Goal: Task Accomplishment & Management: Manage account settings

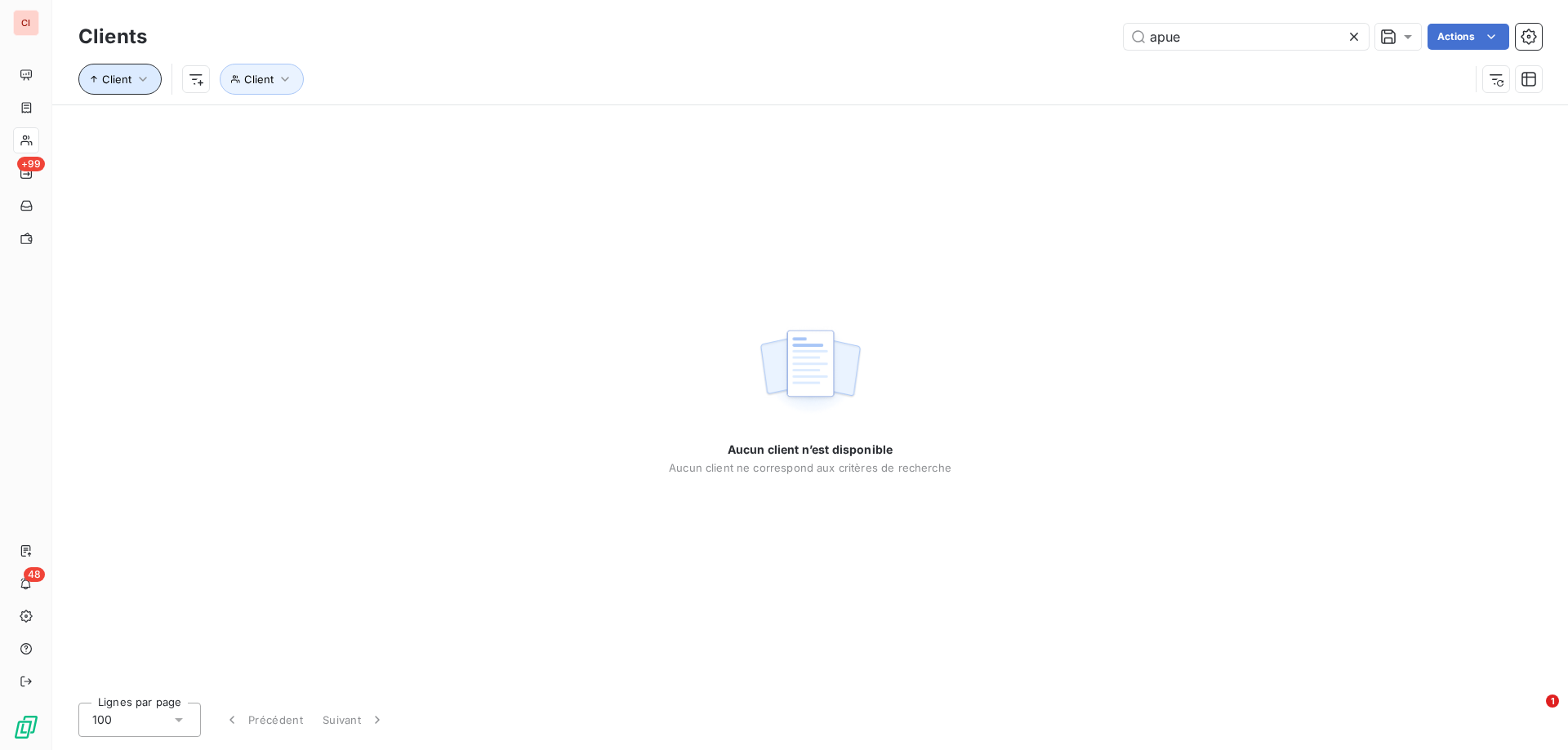
click at [117, 82] on span "Client" at bounding box center [117, 79] width 30 height 13
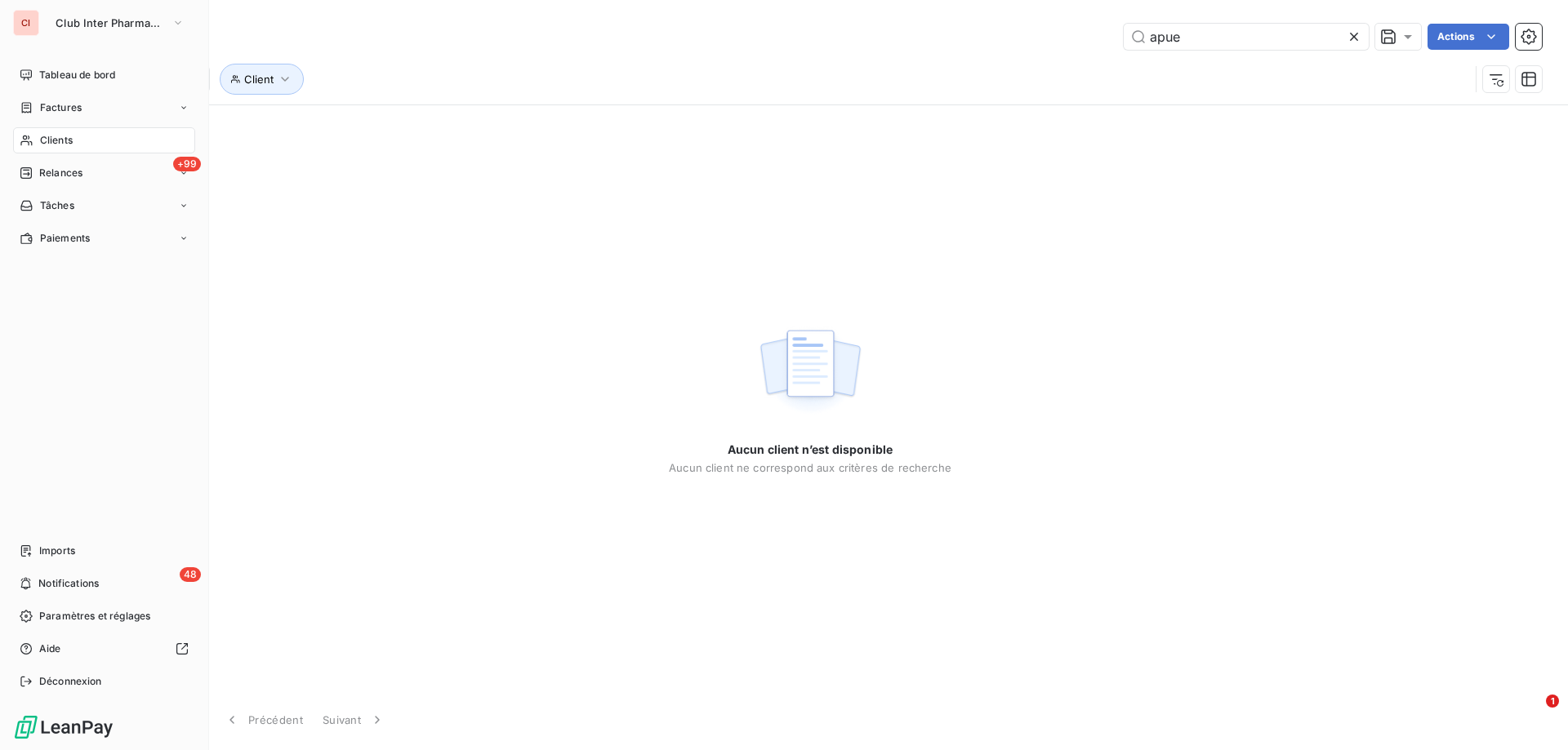
click at [43, 137] on span "Clients" at bounding box center [56, 141] width 33 height 15
click at [47, 137] on span "Clients" at bounding box center [56, 141] width 33 height 15
click at [53, 138] on span "Clients" at bounding box center [56, 141] width 33 height 15
click at [54, 138] on span "Clients" at bounding box center [56, 141] width 33 height 15
click at [51, 143] on span "Clients" at bounding box center [56, 141] width 33 height 15
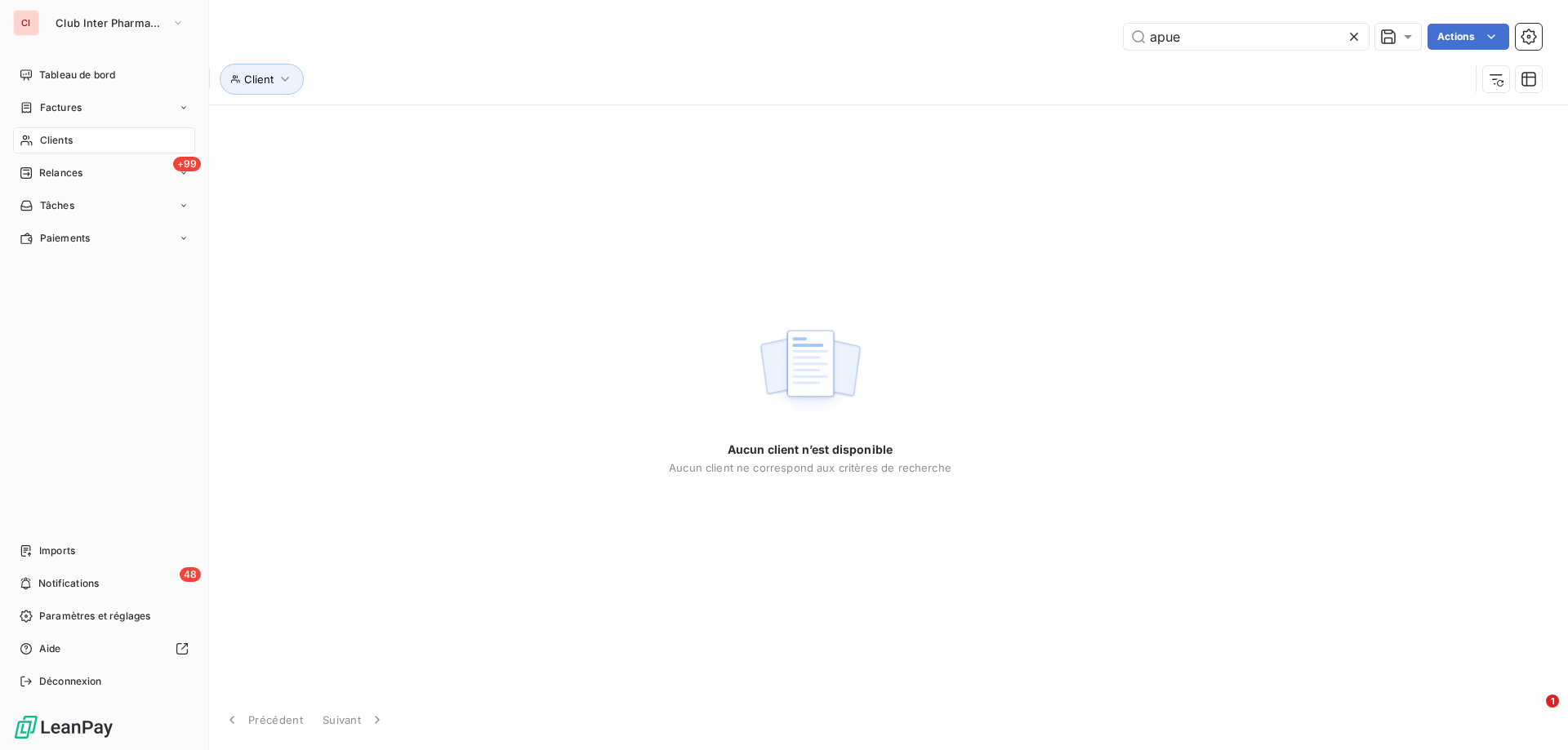
click at [51, 143] on span "Clients" at bounding box center [56, 141] width 33 height 15
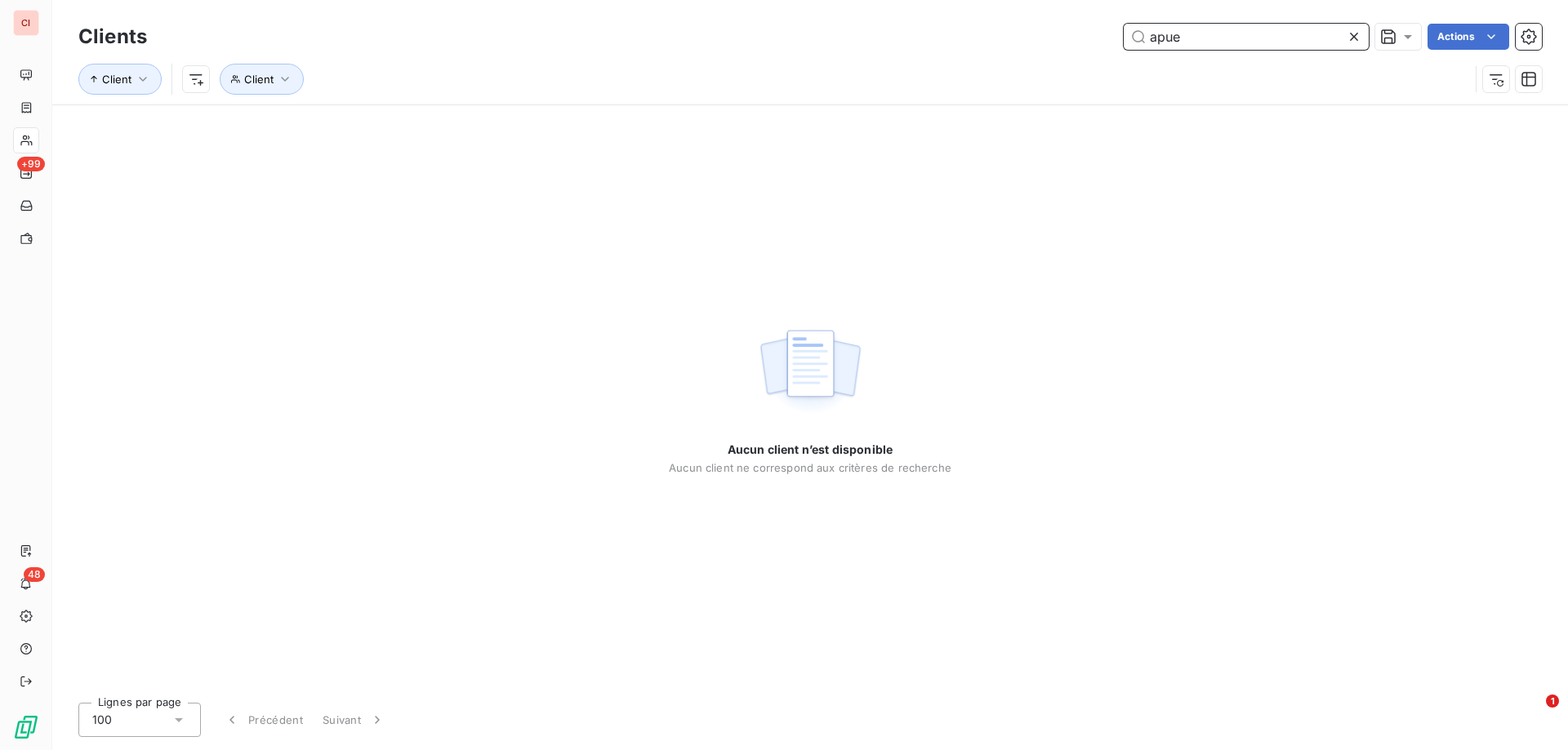
click at [1223, 27] on input "apue" at bounding box center [1245, 36] width 245 height 26
drag, startPoint x: 1210, startPoint y: 34, endPoint x: 1138, endPoint y: 42, distance: 72.4
click at [1138, 42] on input "apue" at bounding box center [1245, 36] width 245 height 26
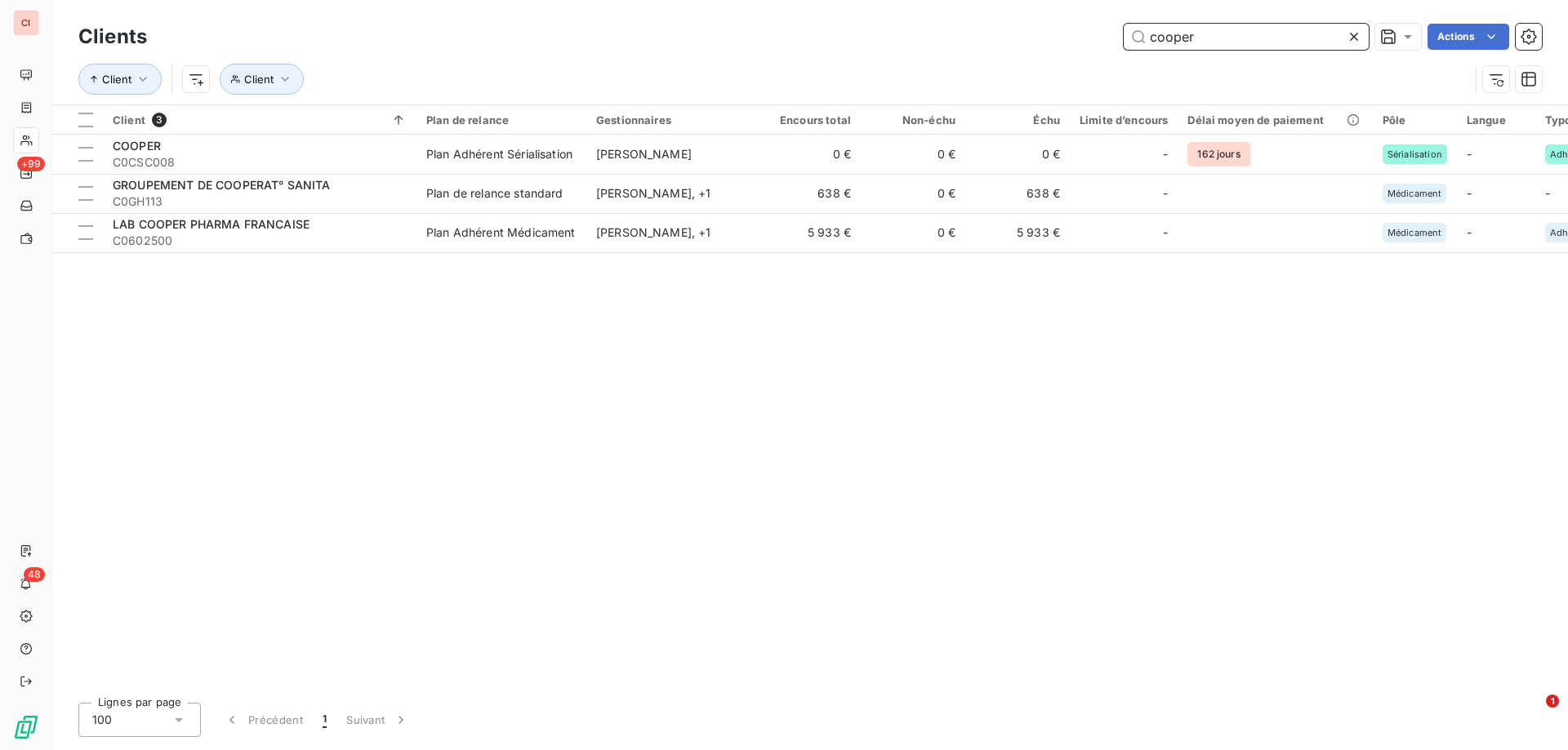
type input "cooper"
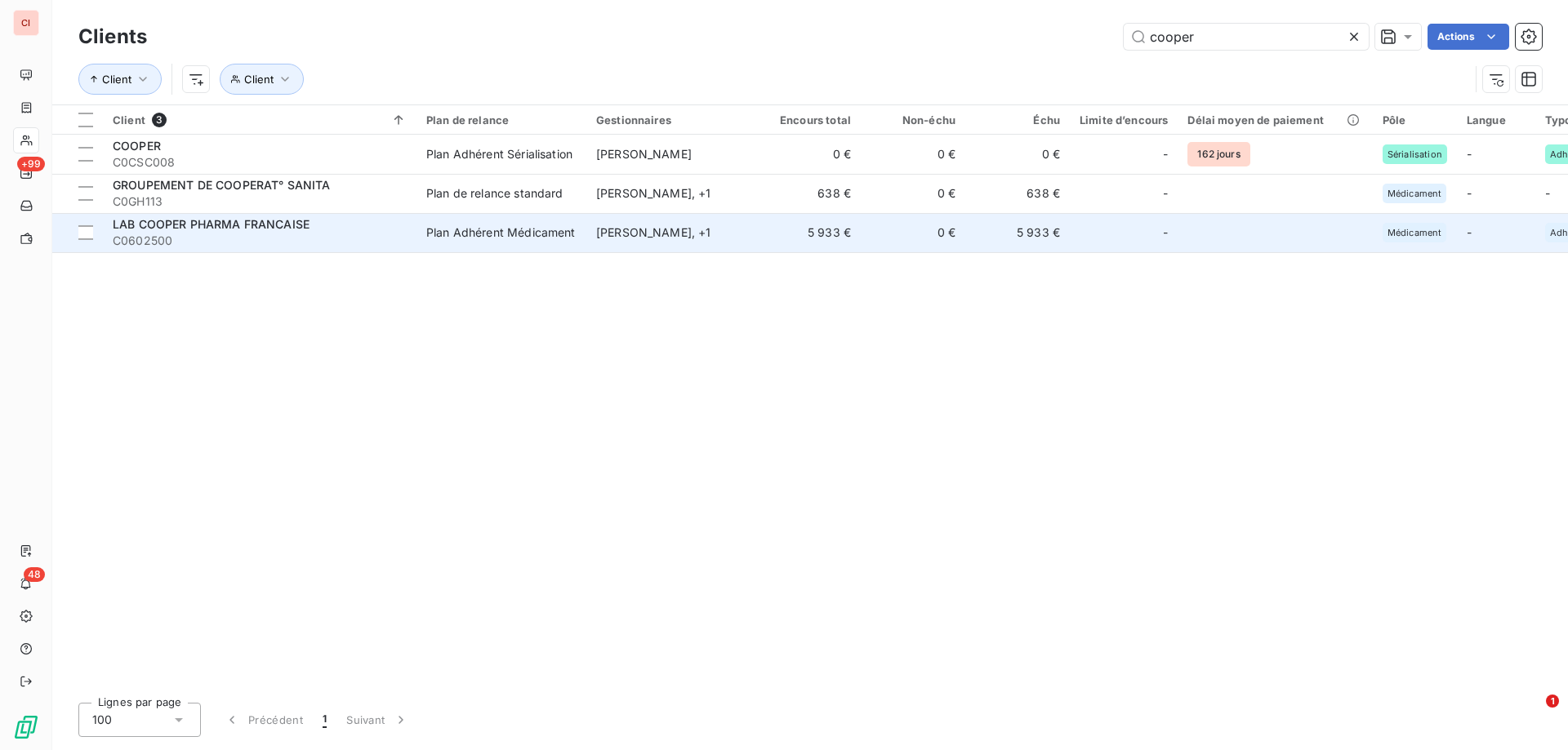
click at [641, 238] on div "[PERSON_NAME] , + 1" at bounding box center [670, 233] width 150 height 17
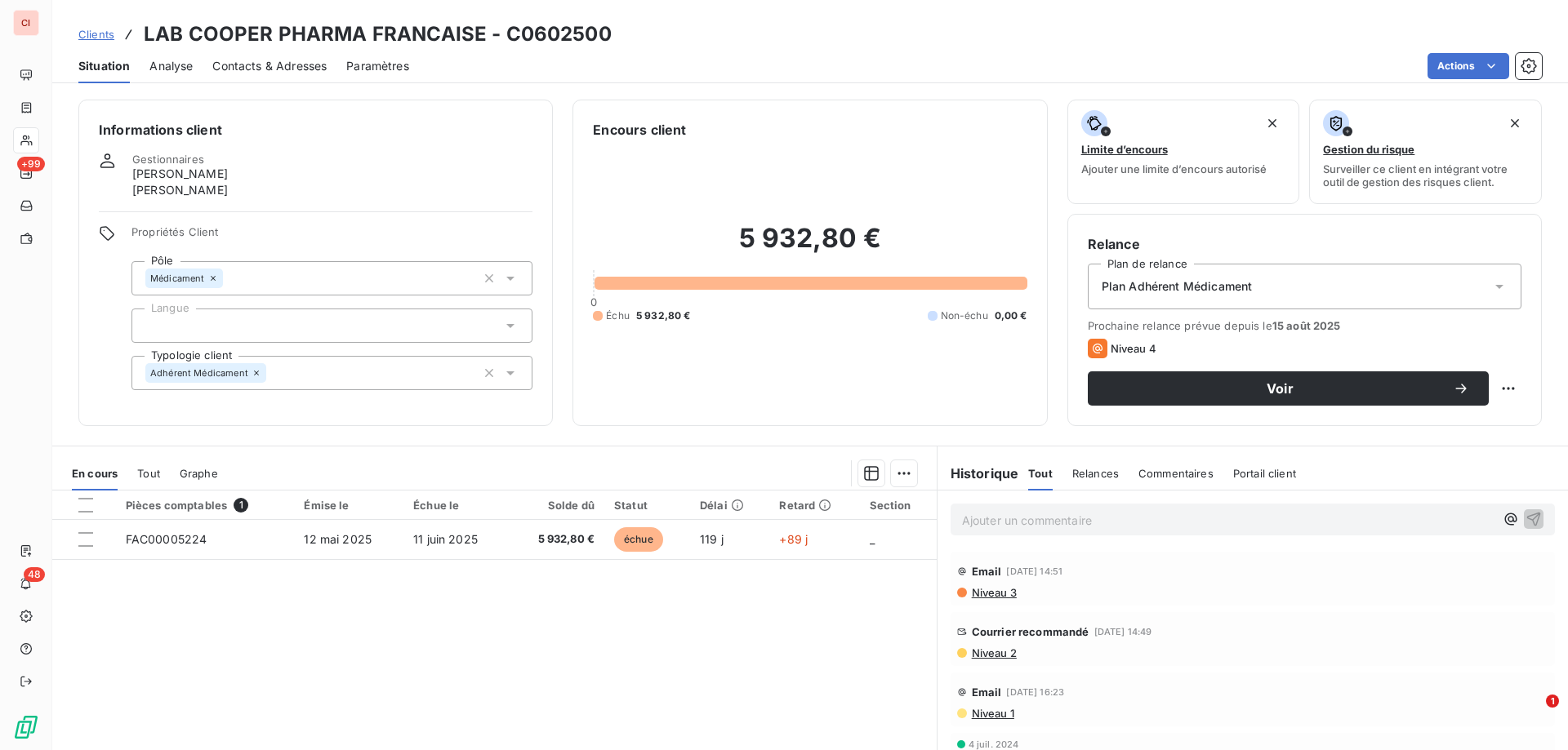
click at [298, 68] on span "Contacts & Adresses" at bounding box center [269, 66] width 115 height 17
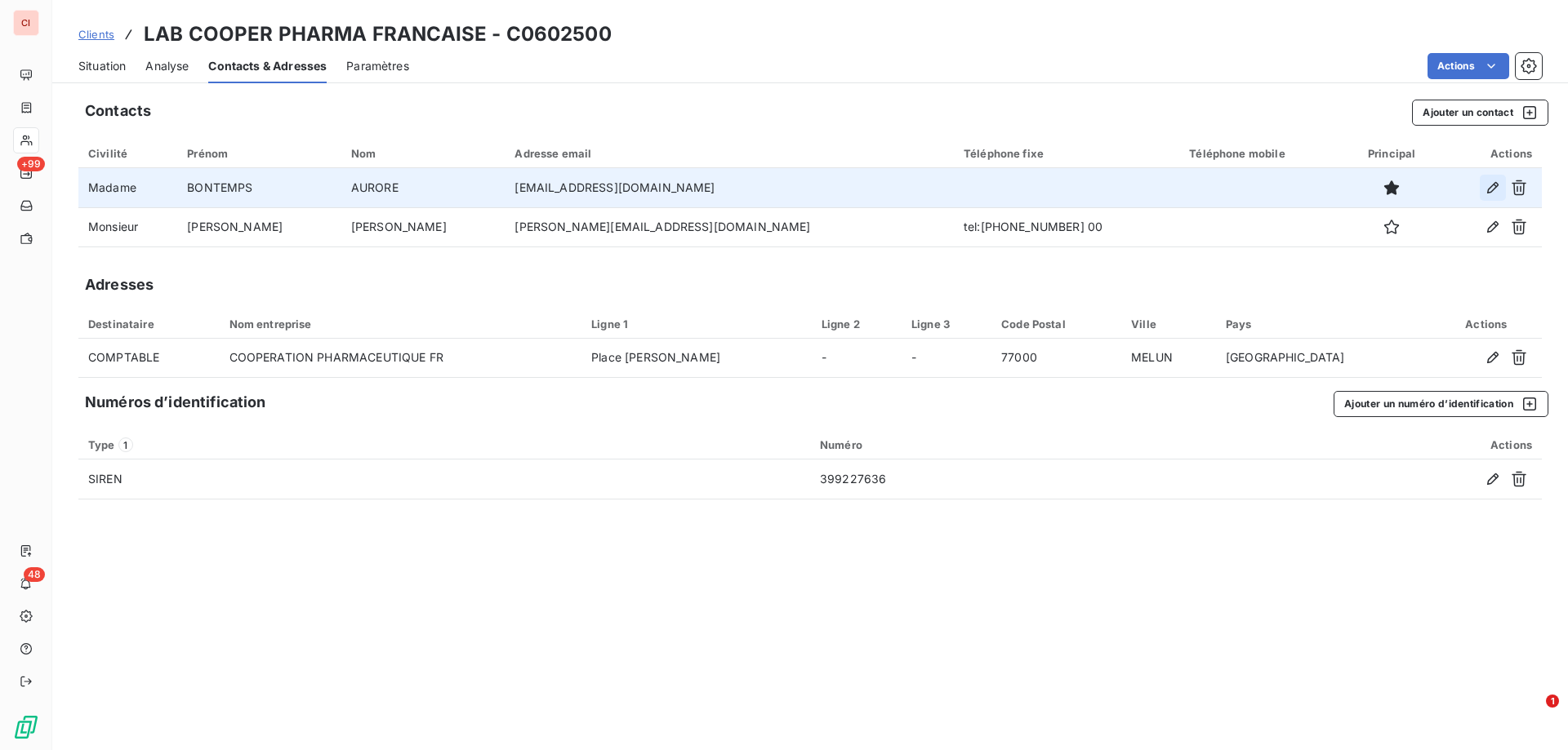
click at [1500, 186] on icon "button" at bounding box center [1492, 188] width 17 height 17
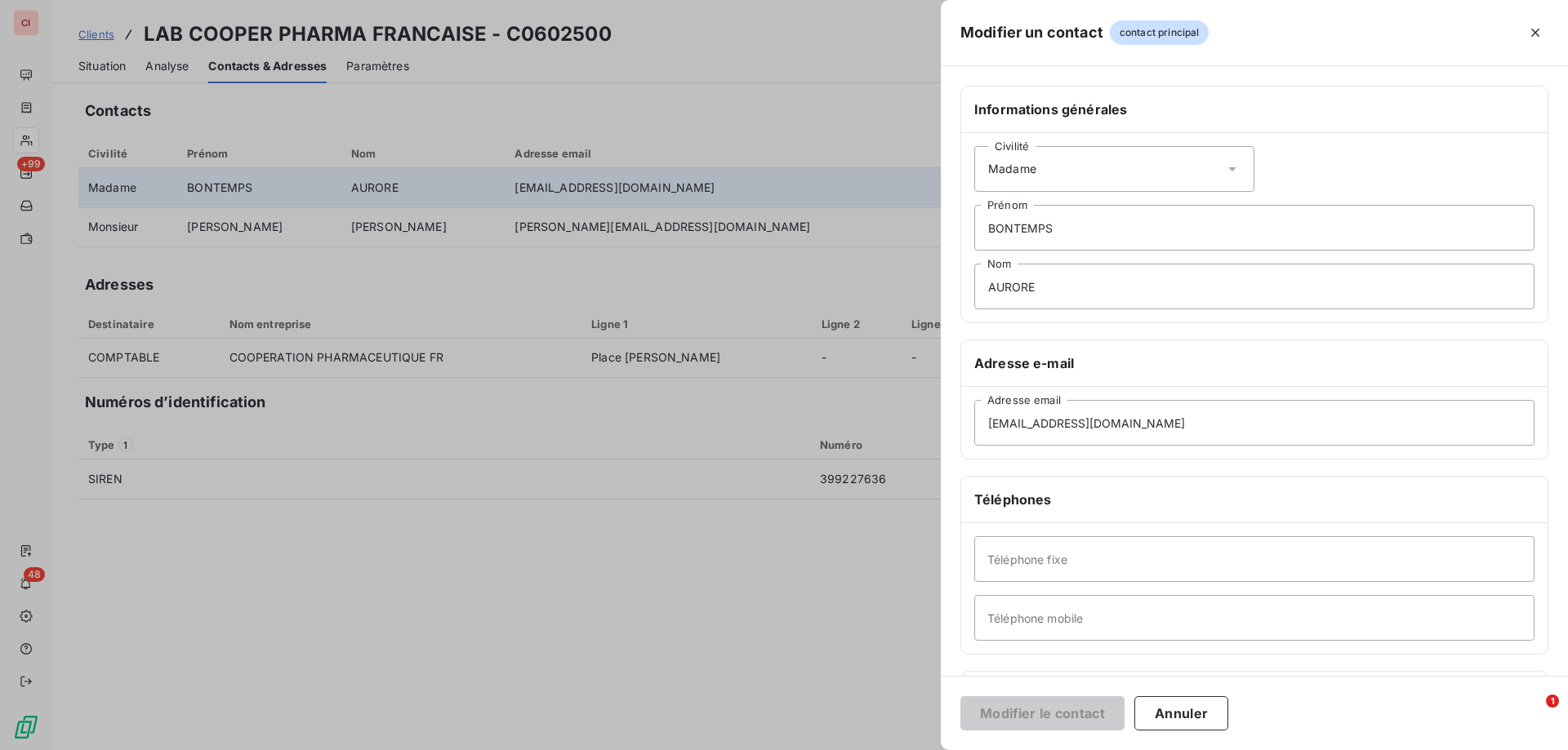
click at [1118, 179] on div "Civilité Madame" at bounding box center [1114, 169] width 280 height 46
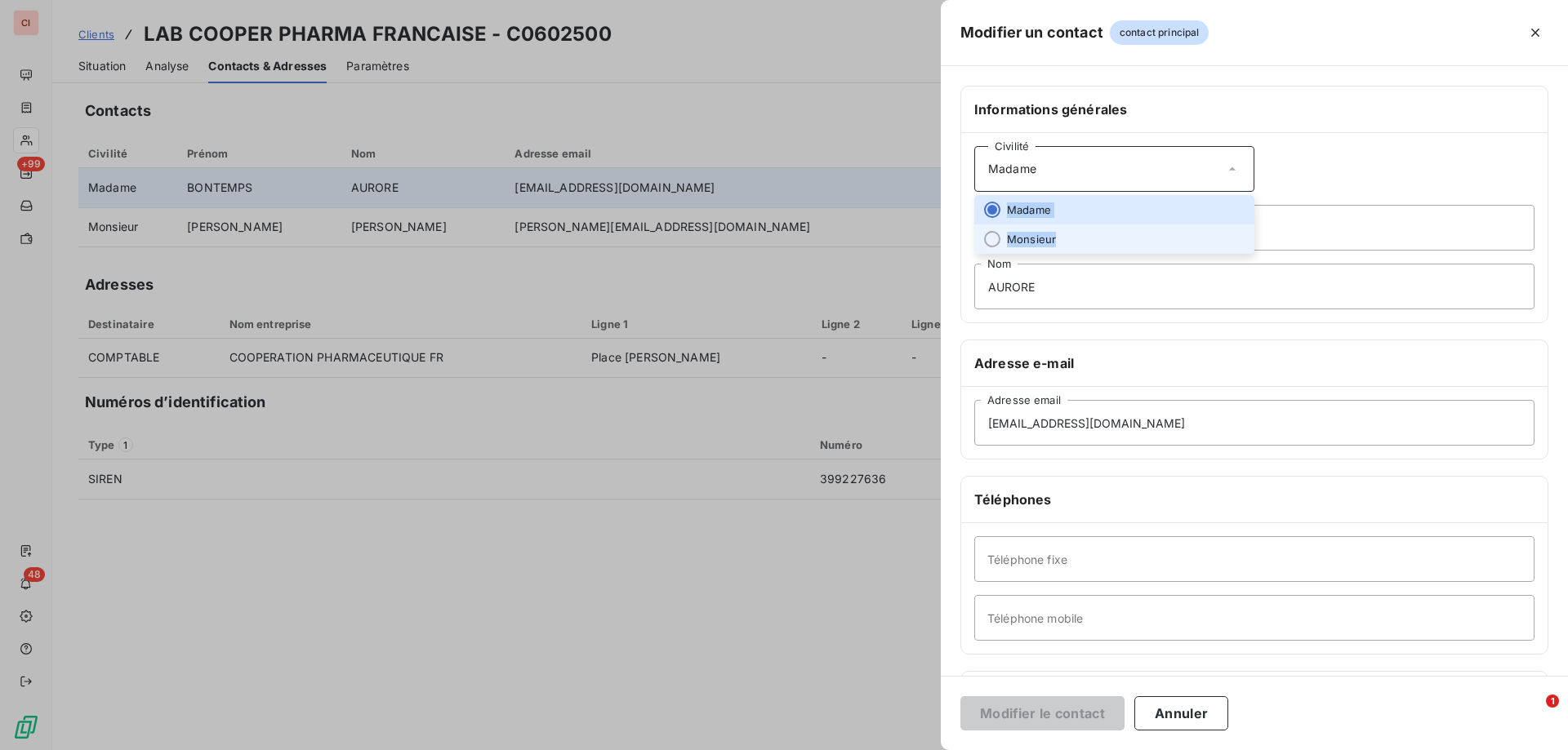
click at [1108, 232] on li "Monsieur" at bounding box center [1114, 239] width 280 height 30
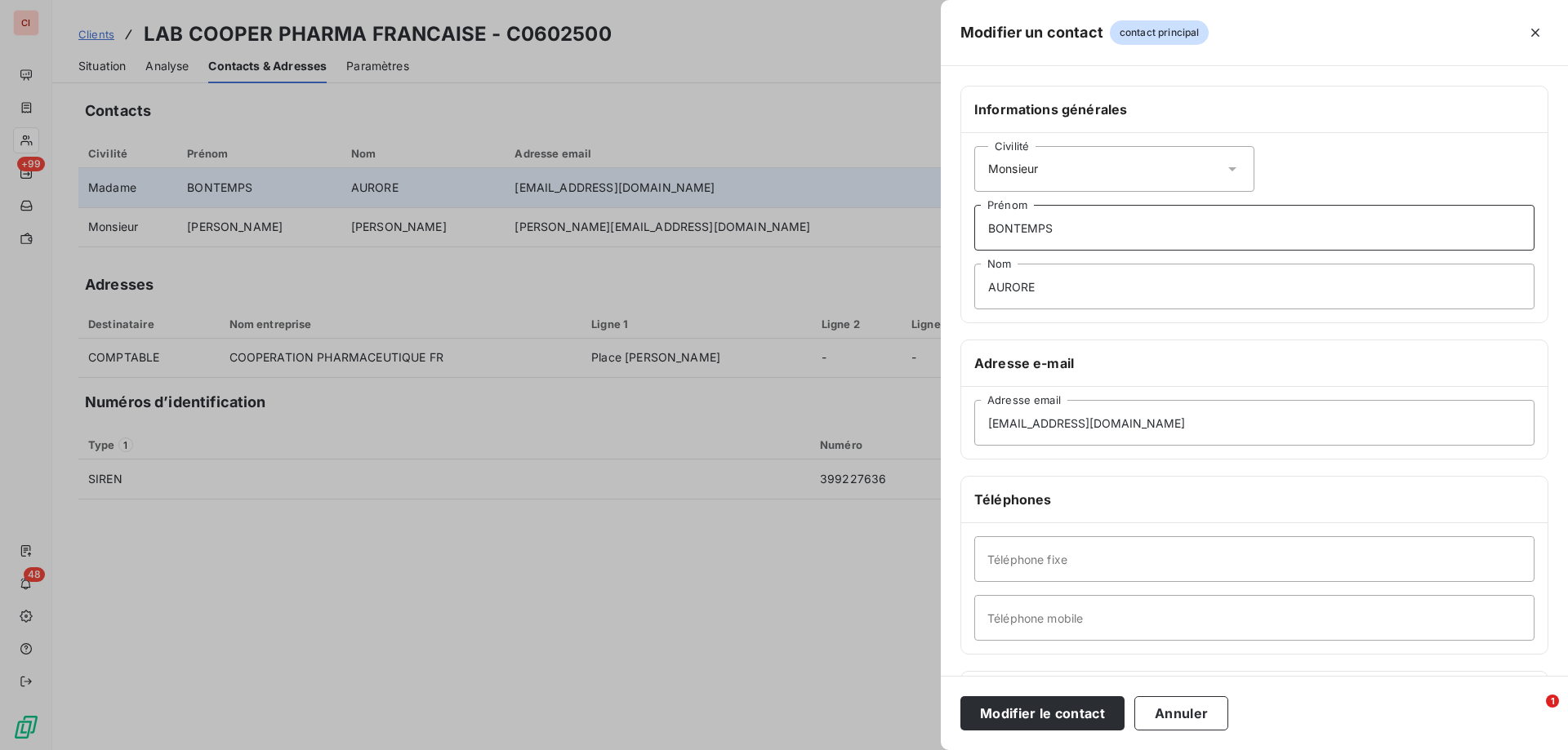
click at [1108, 232] on input "BONTEMPS" at bounding box center [1254, 227] width 560 height 46
type input "Service comptabilité"
drag, startPoint x: 1046, startPoint y: 286, endPoint x: 936, endPoint y: 294, distance: 110.3
click at [936, 749] on div "Modifier un contact contact principal Informations générales Civilité Monsieur …" at bounding box center [784, 750] width 1568 height 0
drag, startPoint x: 1173, startPoint y: 430, endPoint x: 862, endPoint y: 421, distance: 311.1
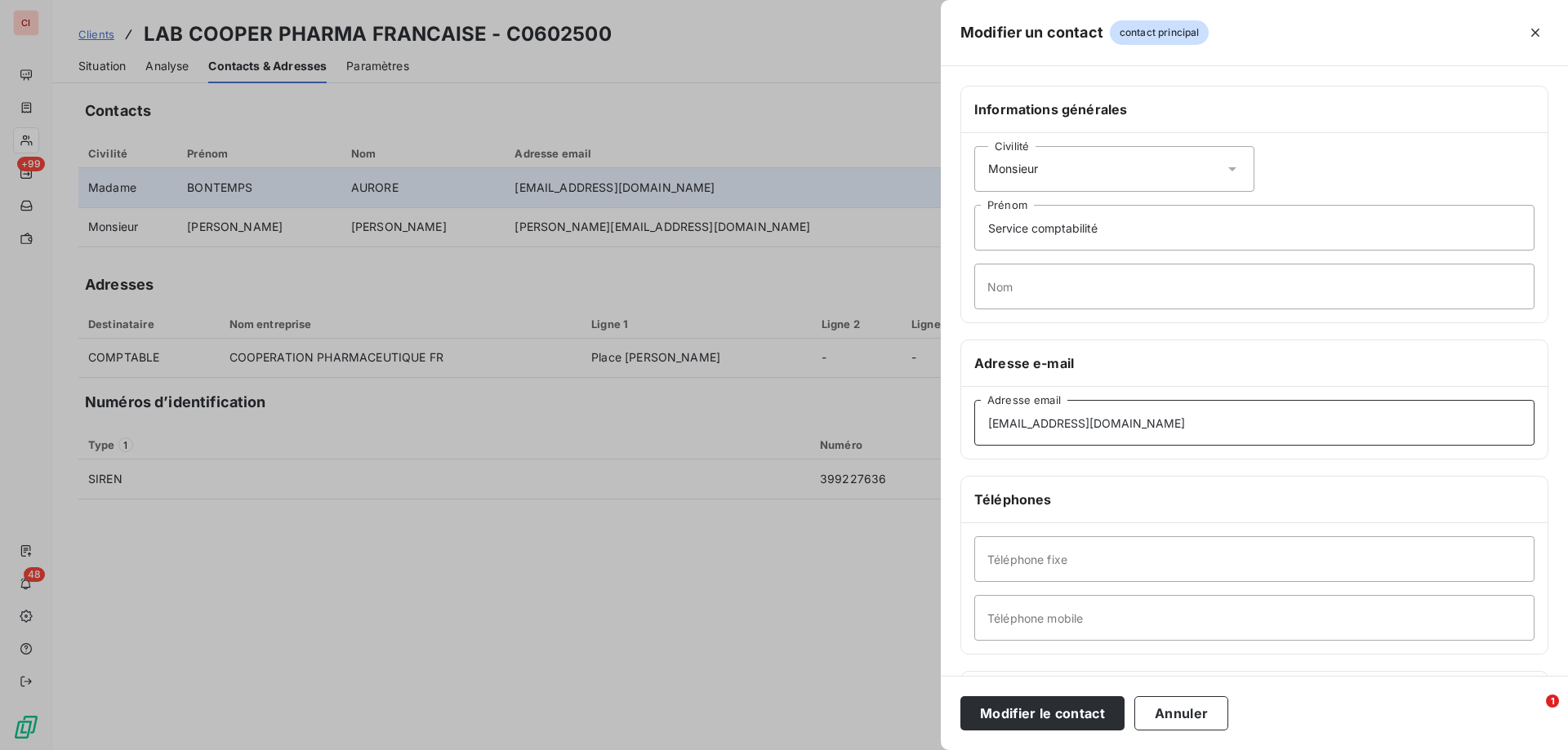
click at [862, 749] on div "Modifier un contact contact principal Informations générales Civilité Monsieur …" at bounding box center [784, 750] width 1568 height 0
type input "[EMAIL_ADDRESS][DOMAIN_NAME]"
click at [1001, 706] on button "Modifier le contact" at bounding box center [1042, 713] width 164 height 34
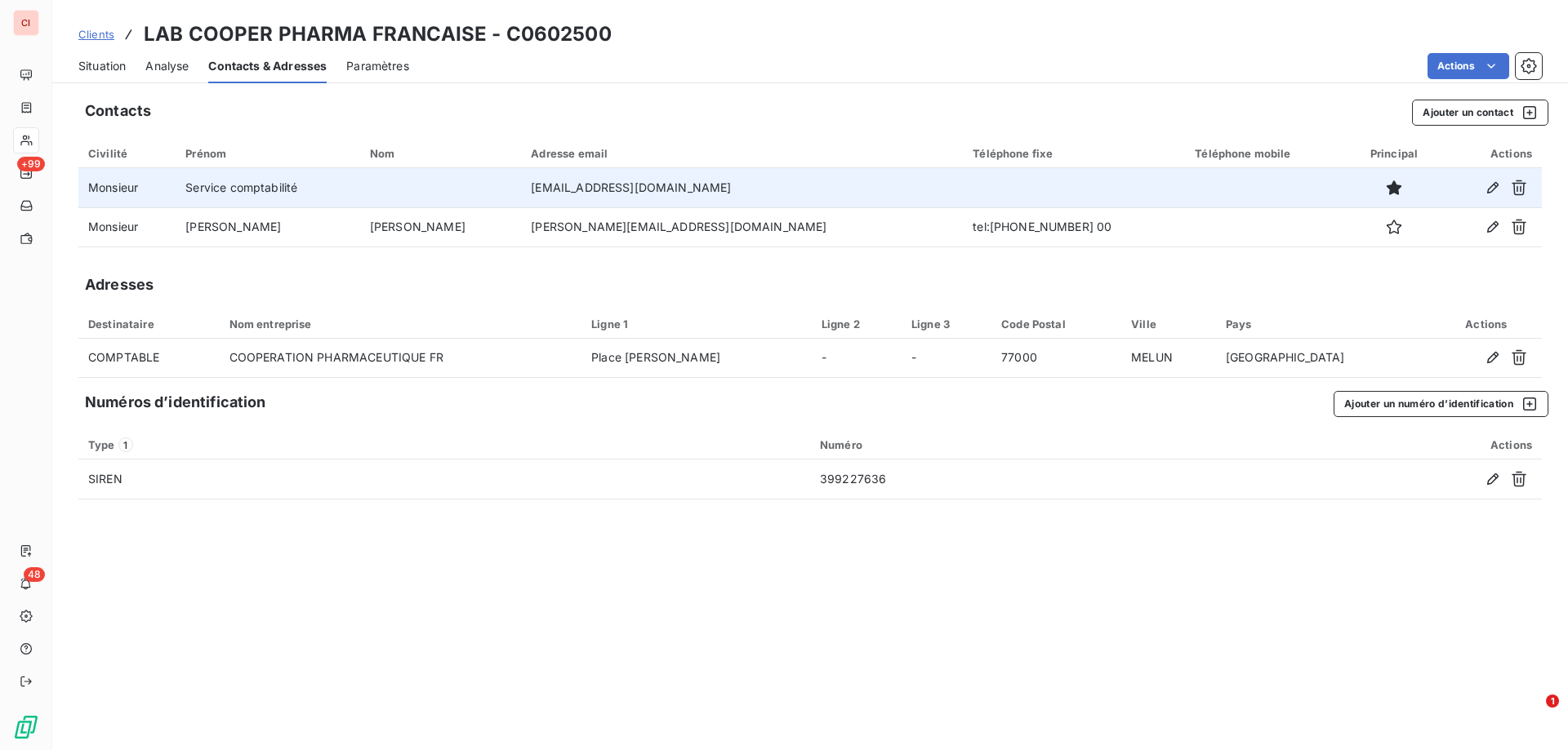
click at [108, 79] on div "Situation" at bounding box center [102, 66] width 48 height 34
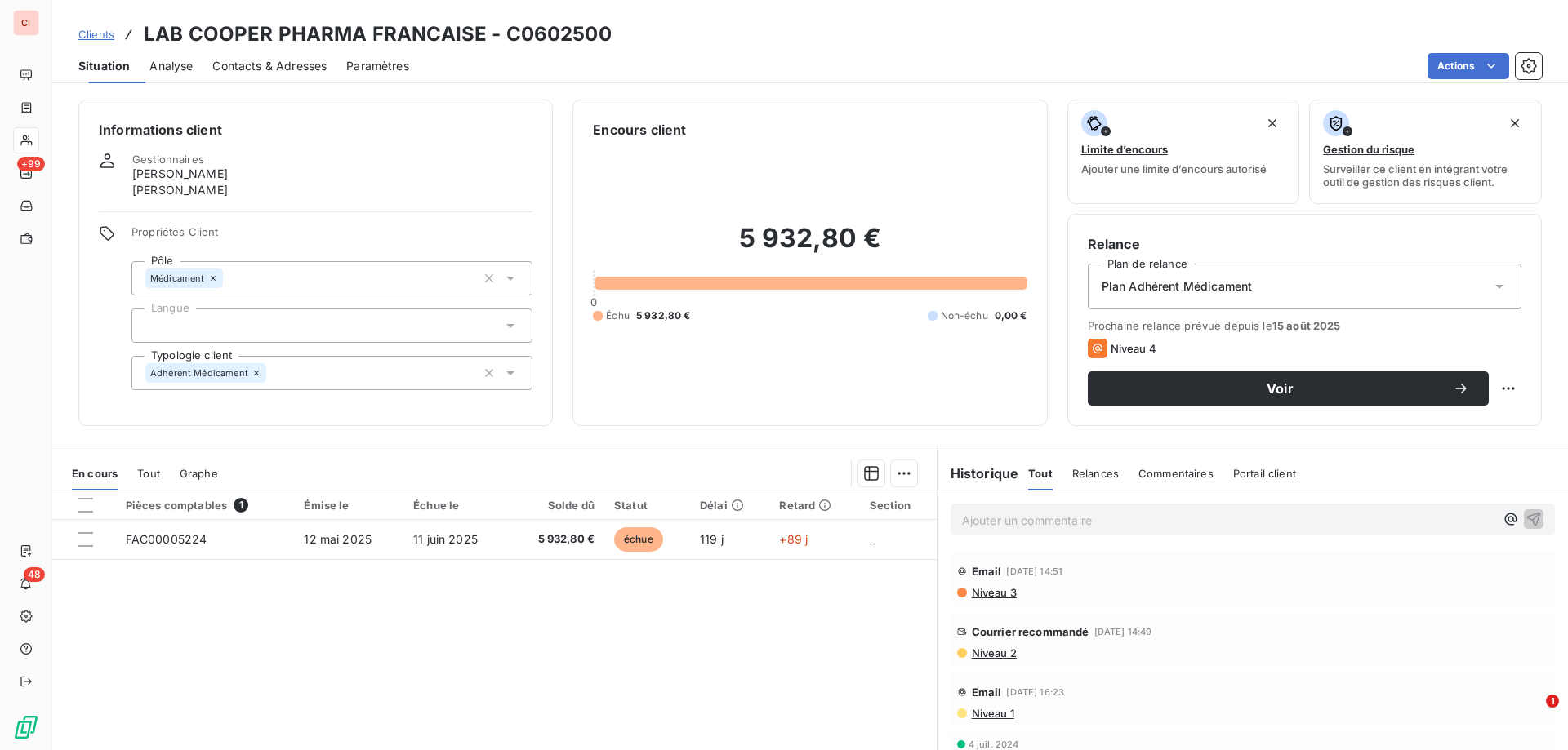
click at [116, 63] on span "Situation" at bounding box center [103, 66] width 51 height 17
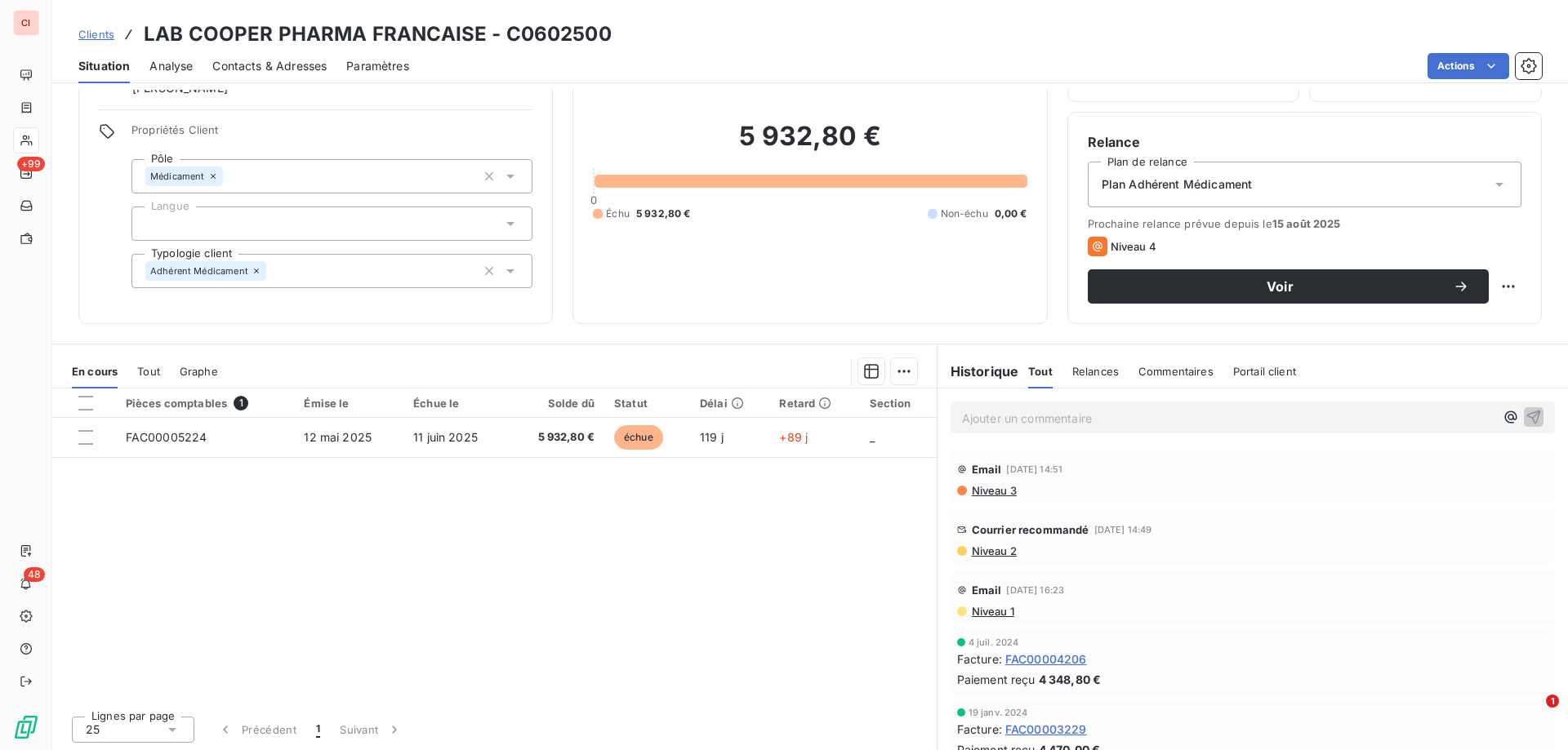
scroll to position [103, 0]
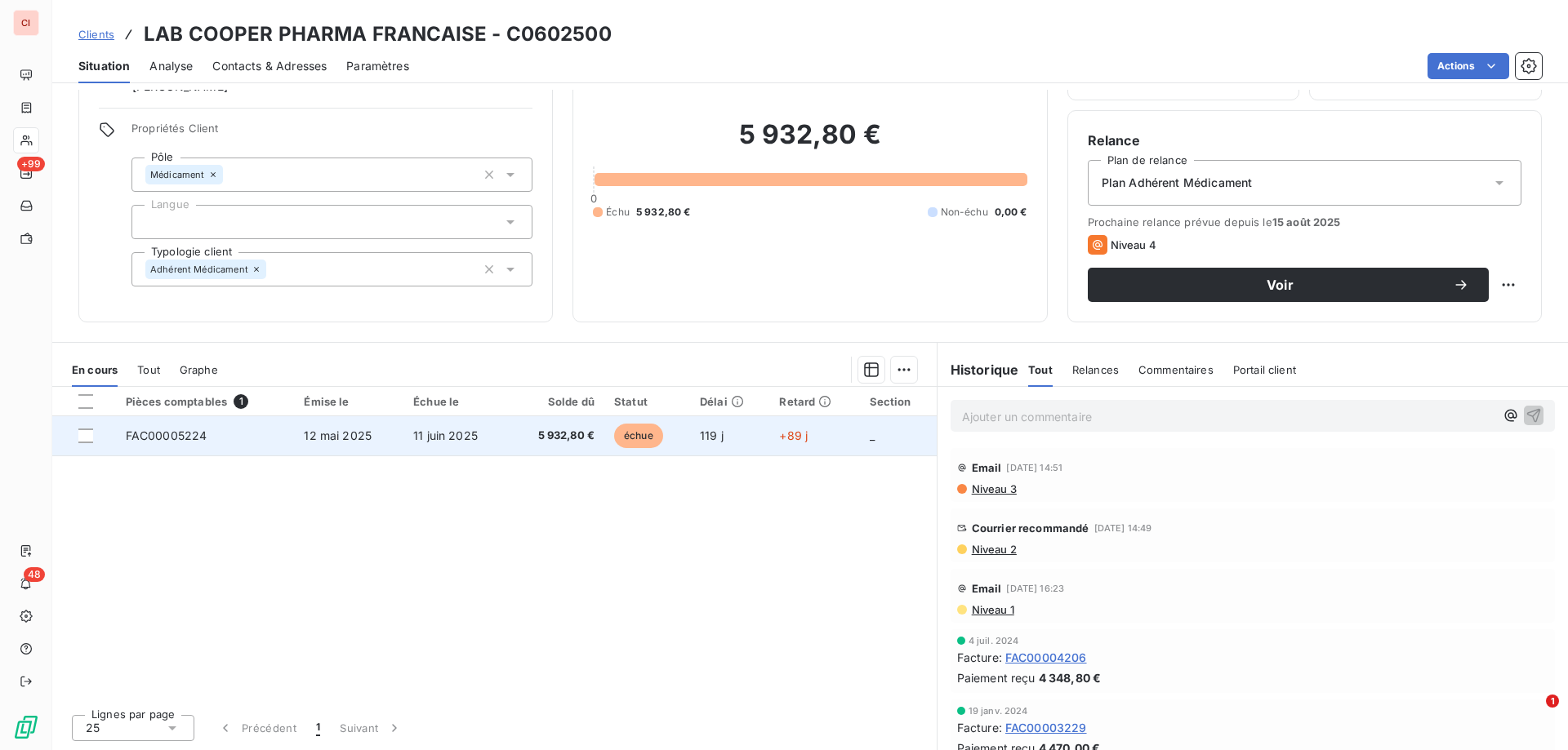
click at [557, 443] on span "5 932,80 €" at bounding box center [556, 436] width 76 height 17
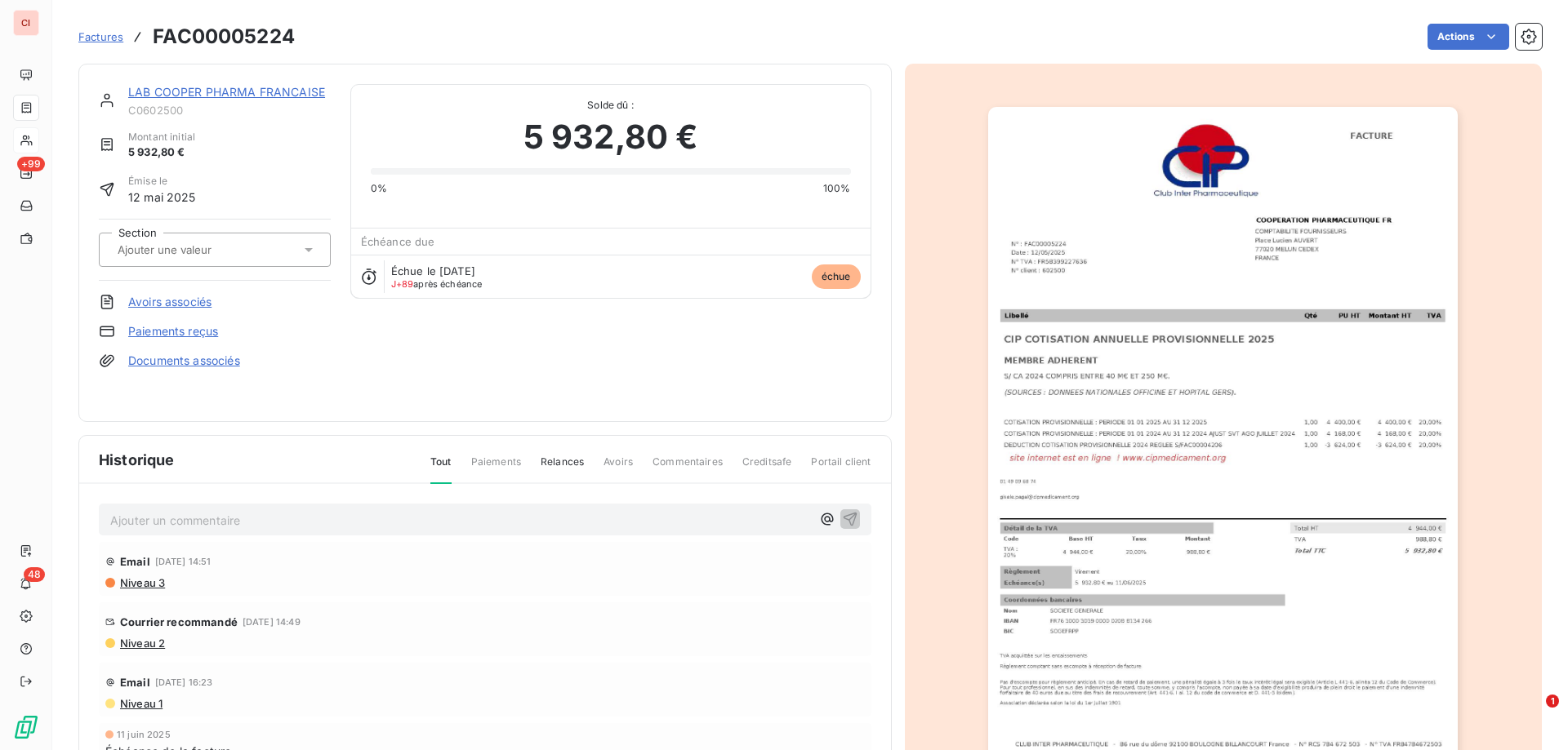
click at [1073, 273] on img "button" at bounding box center [1223, 439] width 470 height 664
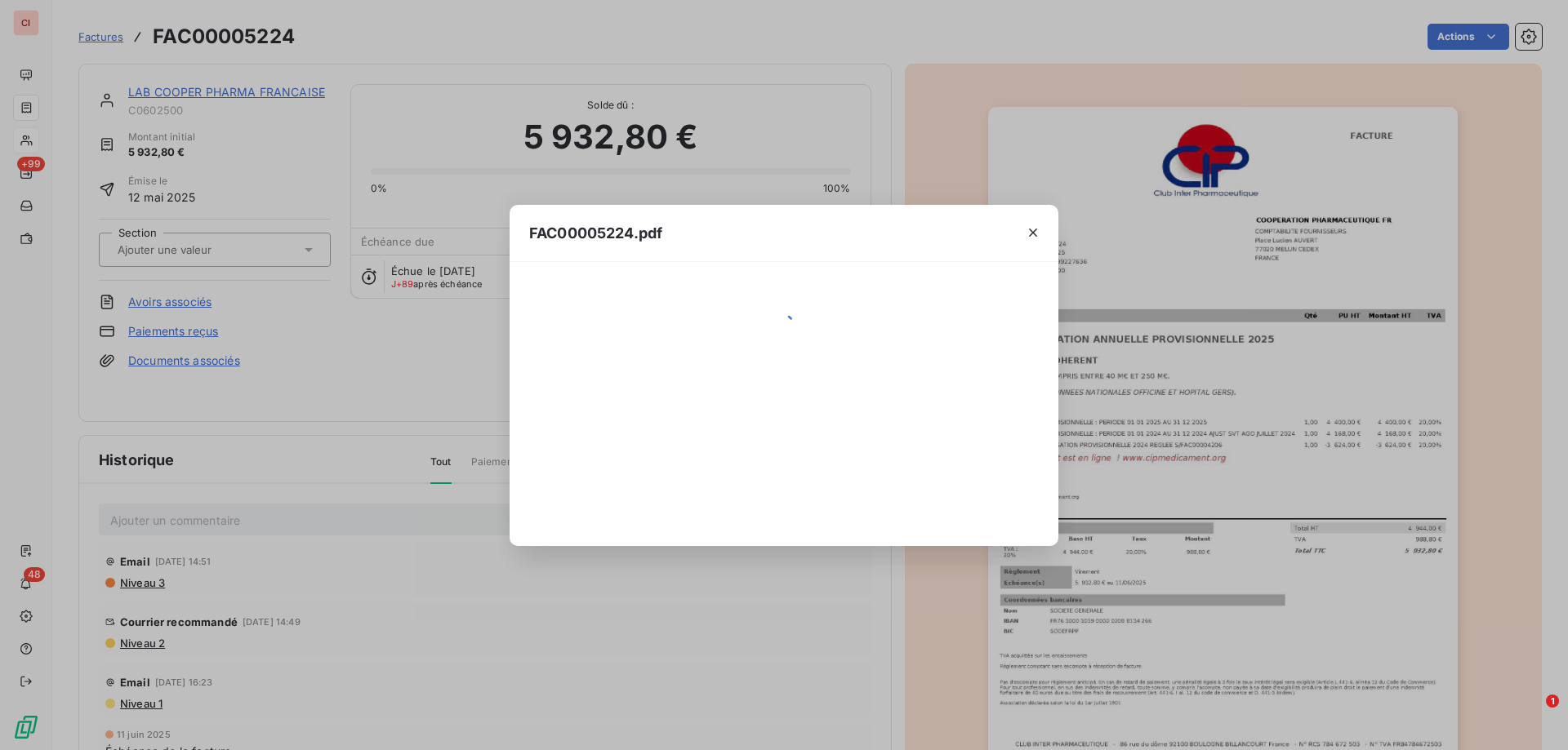
click at [1073, 273] on div "FAC00005224.pdf" at bounding box center [784, 375] width 1568 height 750
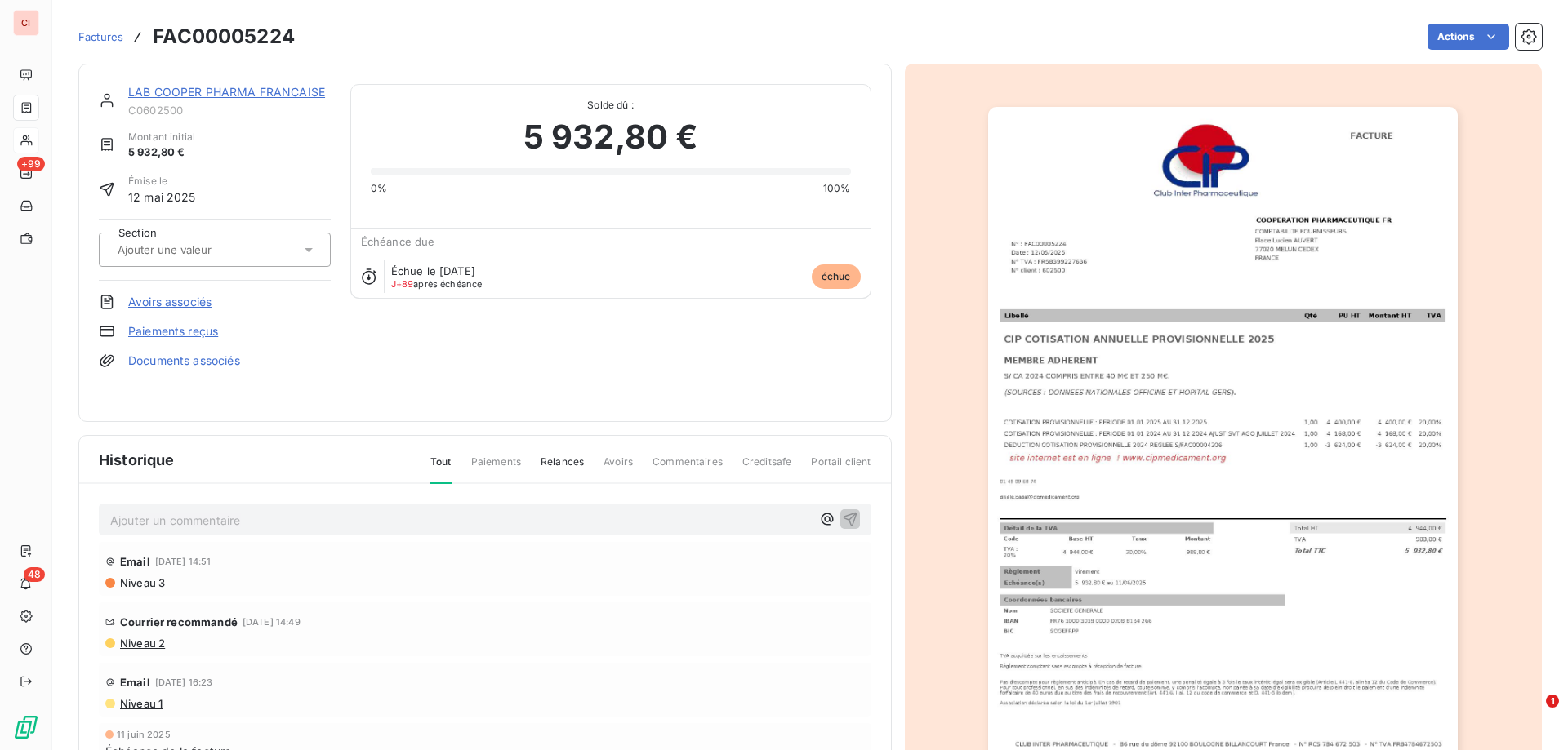
click at [1073, 273] on img "button" at bounding box center [1223, 439] width 470 height 664
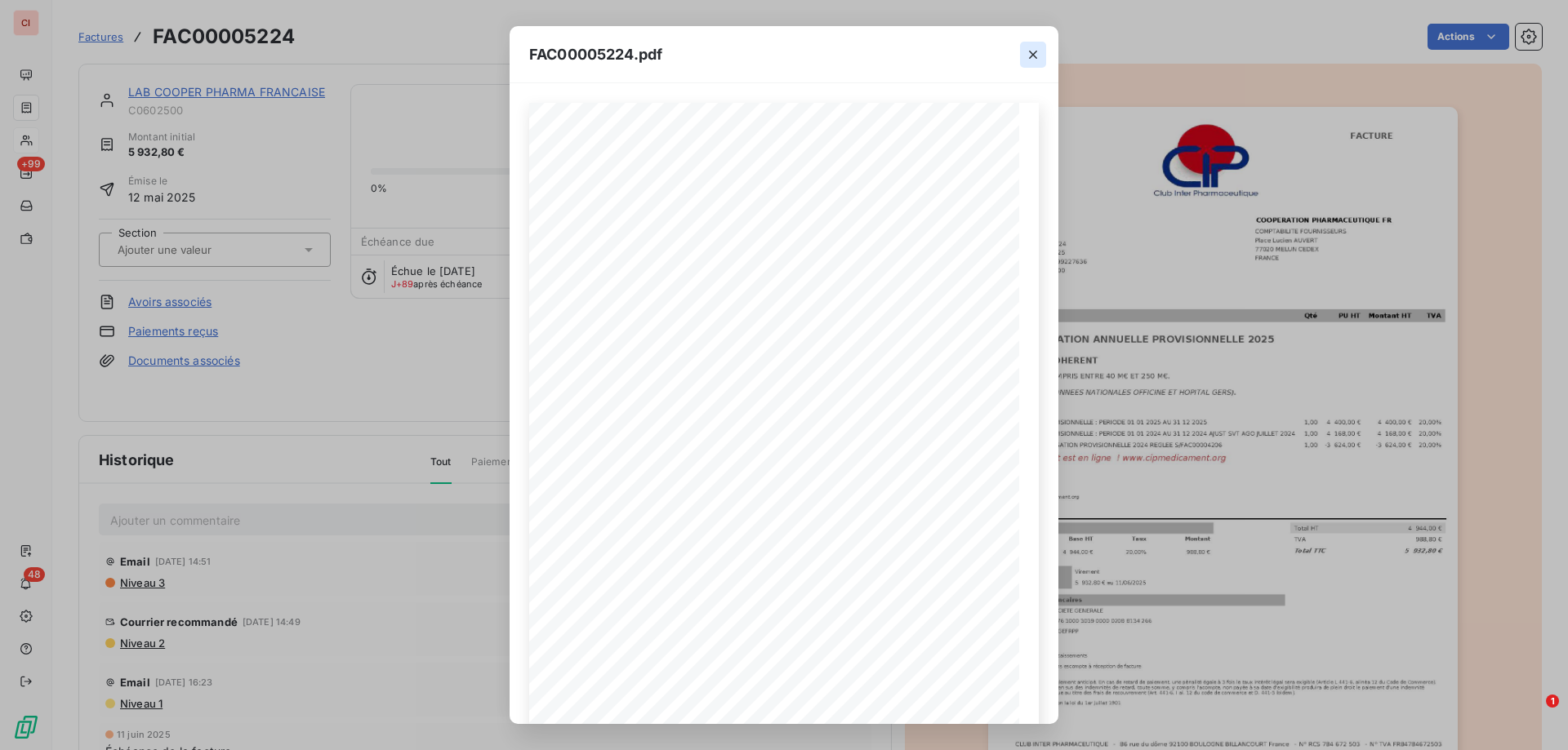
click at [1036, 56] on icon "button" at bounding box center [1033, 54] width 8 height 8
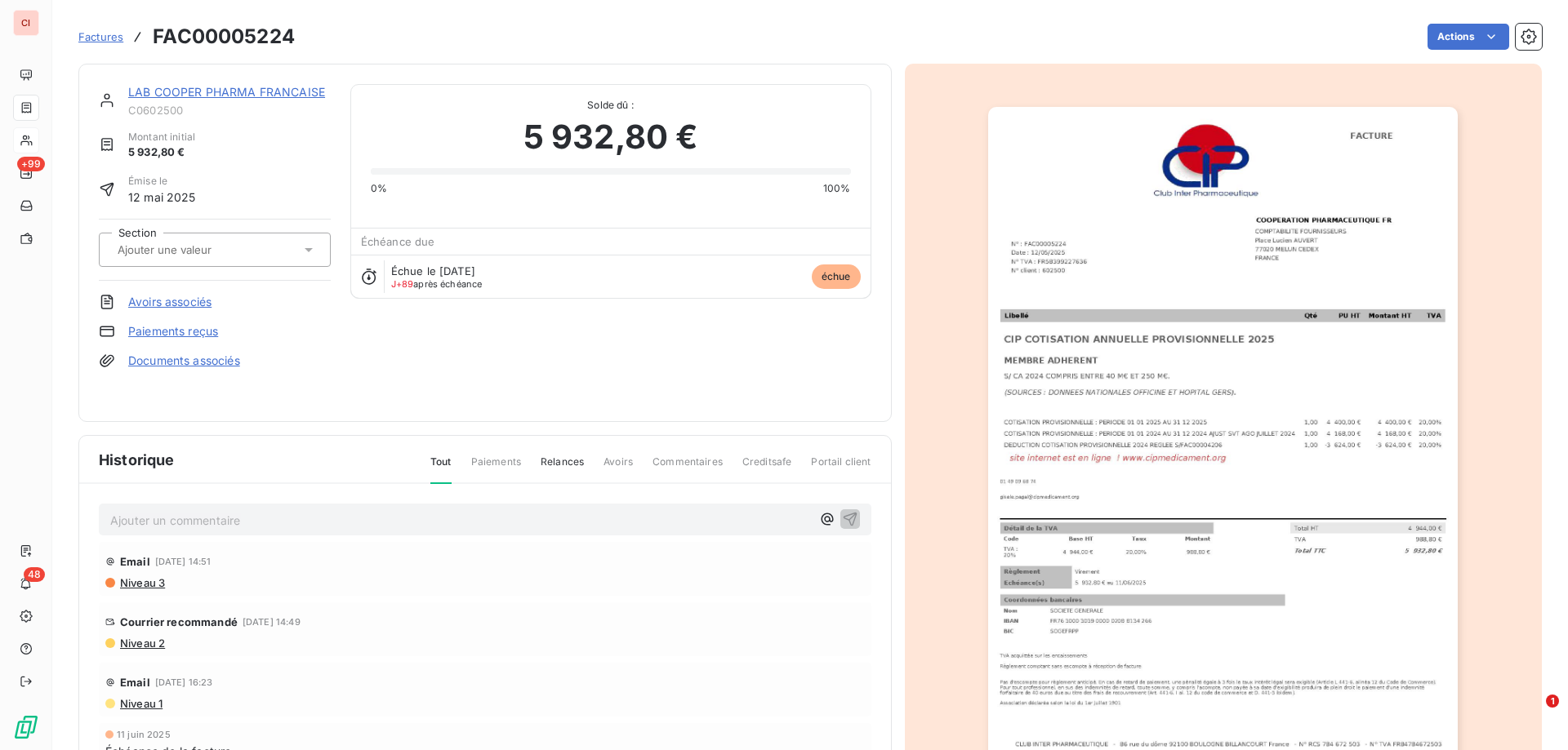
click at [212, 89] on link "LAB COOPER PHARMA FRANCAISE" at bounding box center [227, 91] width 197 height 14
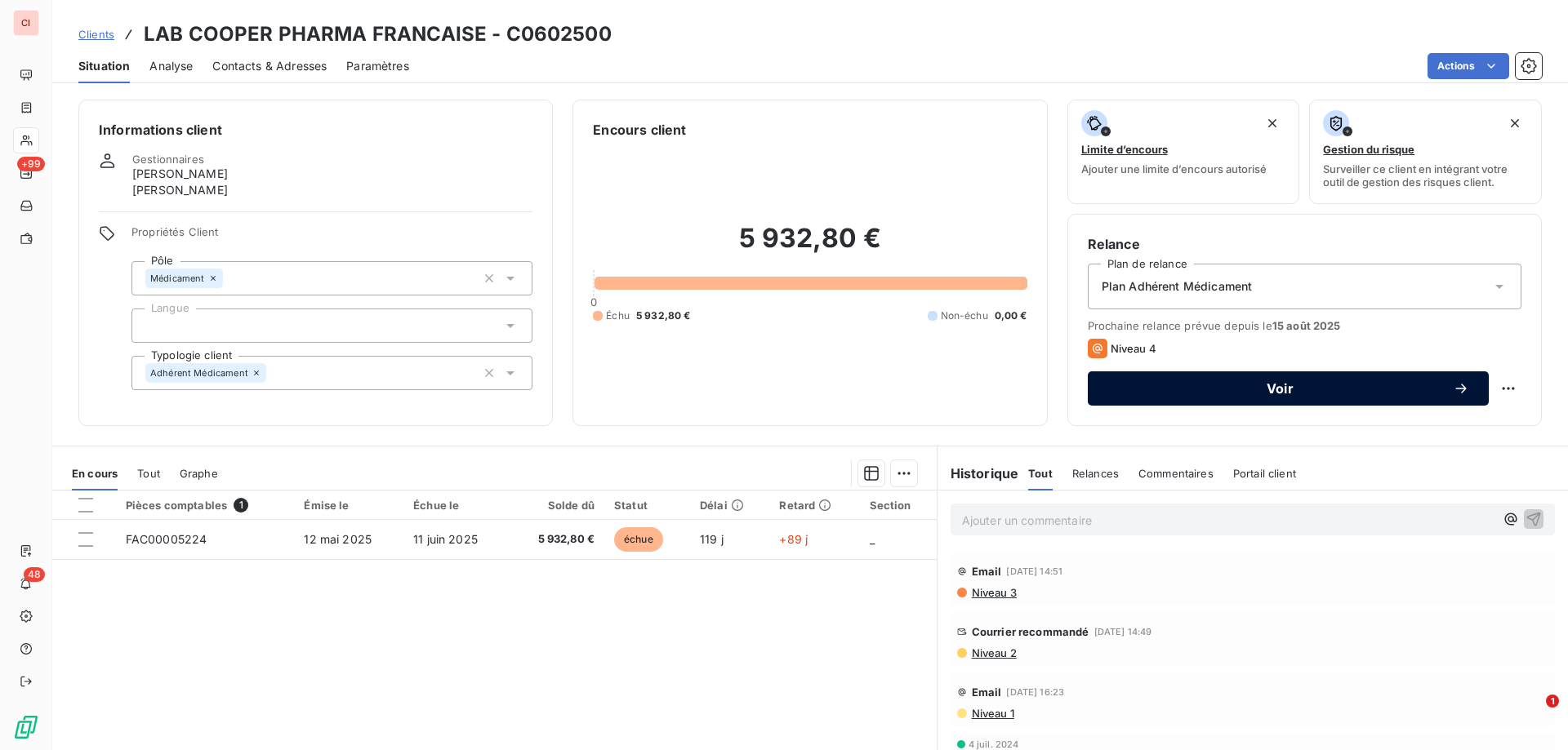
click at [1279, 382] on span "Voir" at bounding box center [1280, 389] width 345 height 13
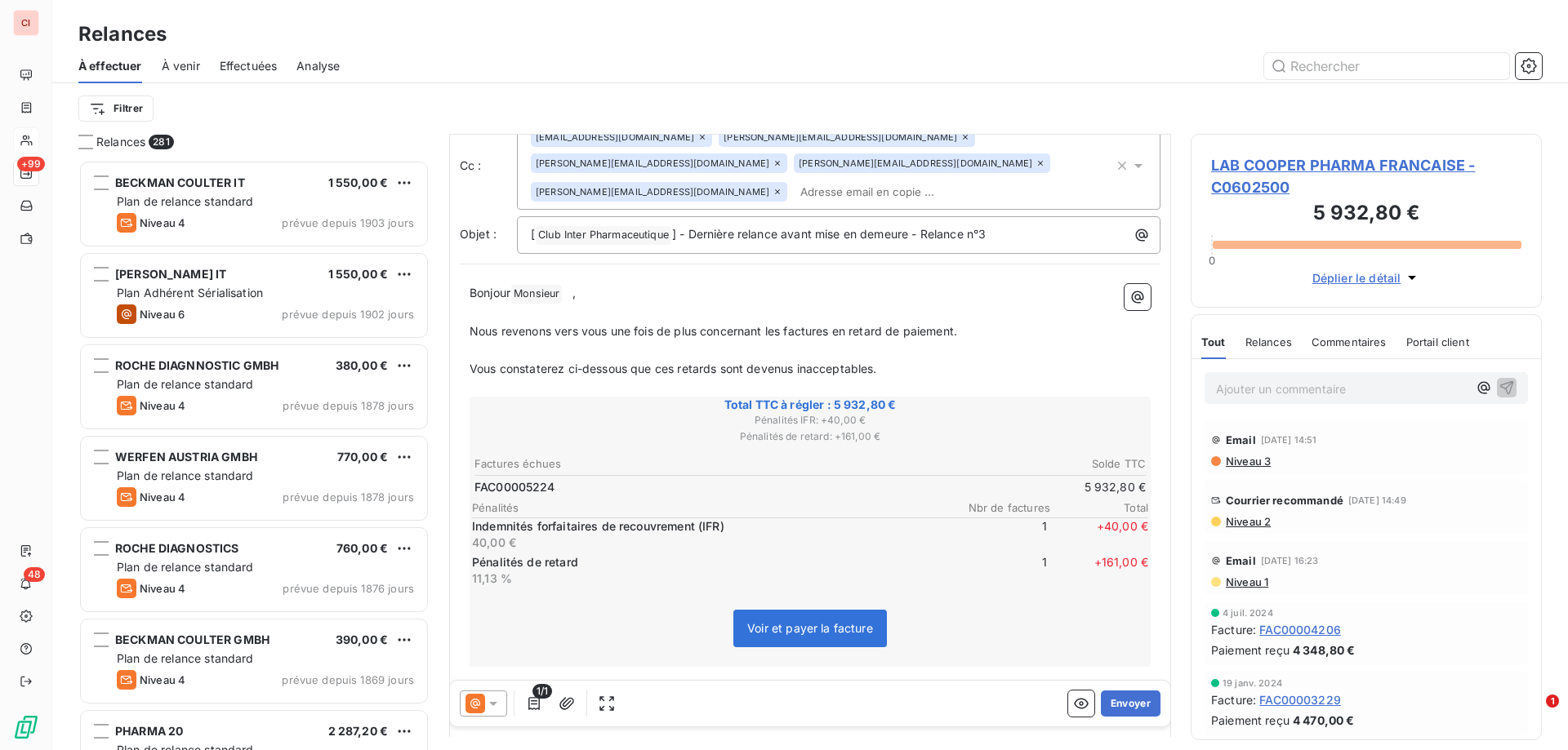
scroll to position [246, 0]
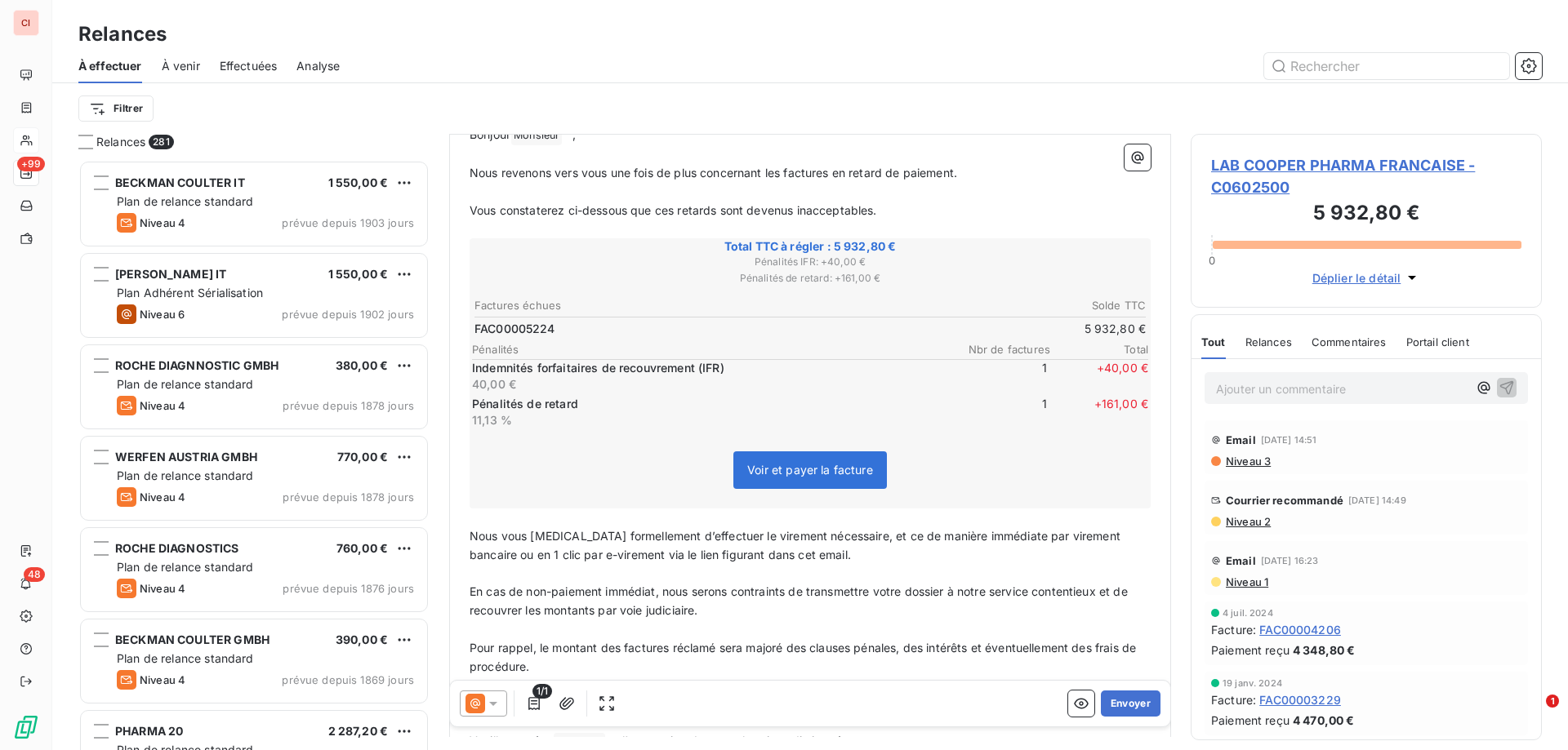
click at [497, 702] on icon at bounding box center [493, 703] width 8 height 4
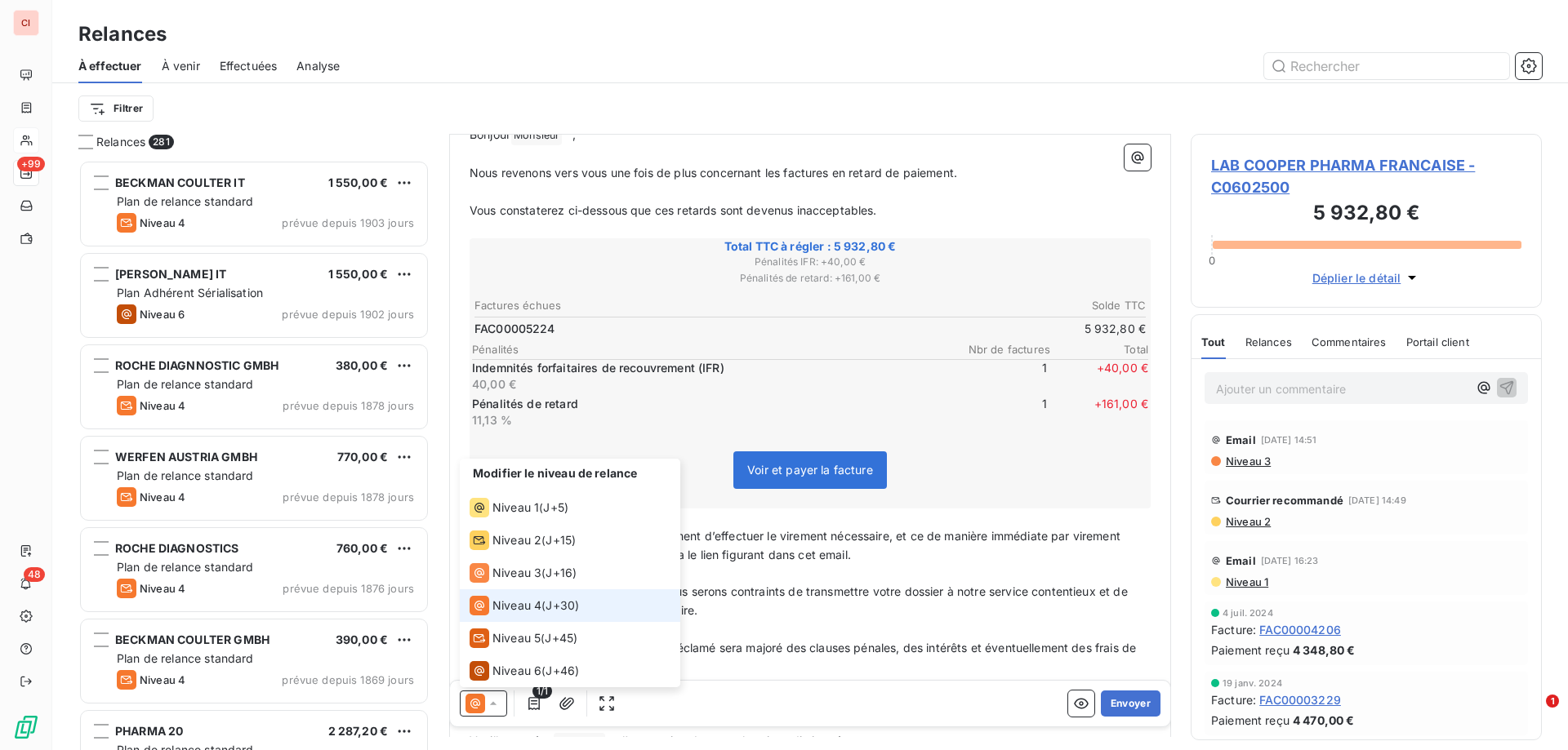
click at [507, 603] on span "Niveau 4" at bounding box center [516, 606] width 49 height 17
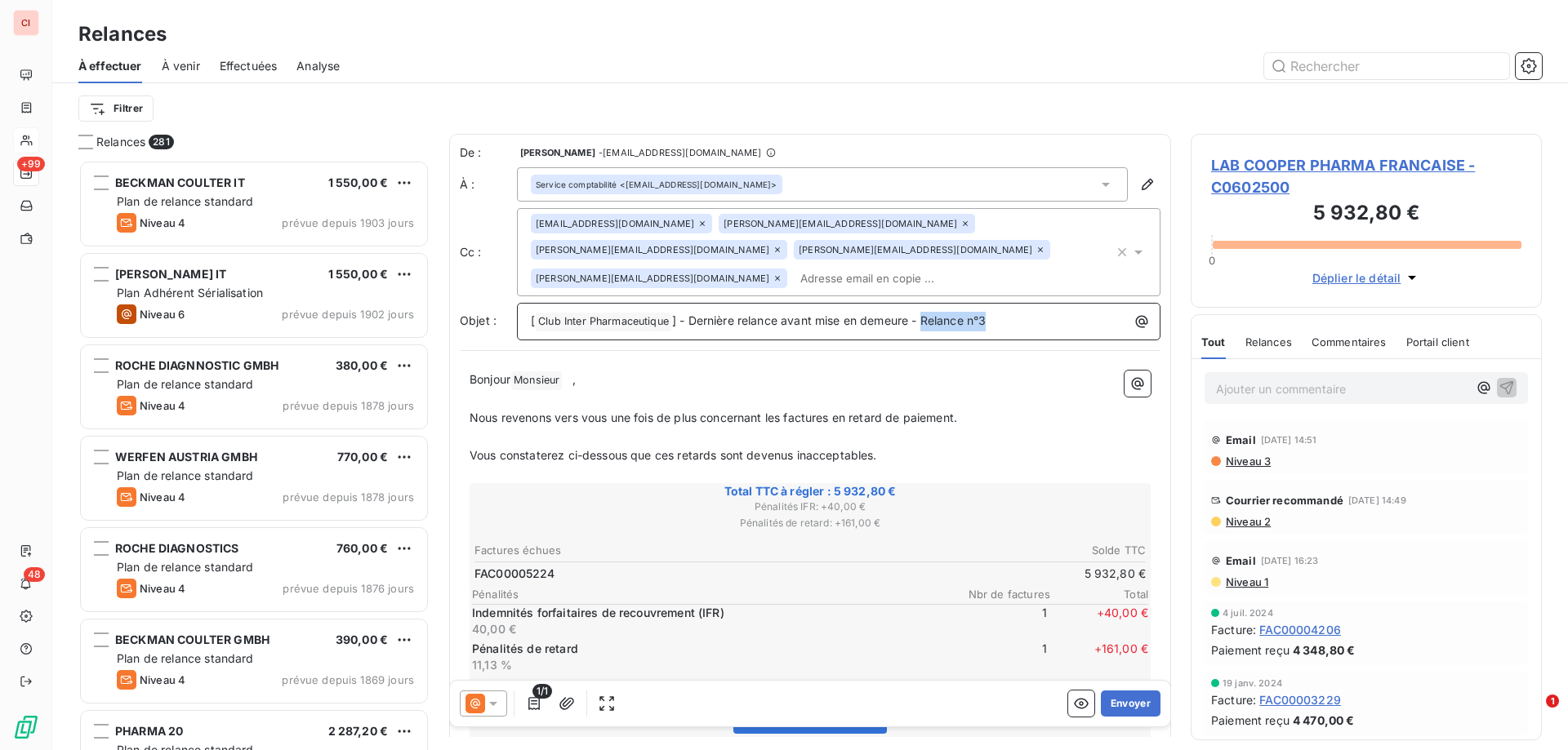
drag, startPoint x: 1010, startPoint y: 293, endPoint x: 929, endPoint y: 295, distance: 81.0
click at [929, 312] on p "[ Club Inter Pharmaceutique ﻿ ] - Dernière relance avant mise en demeure - Rela…" at bounding box center [842, 321] width 624 height 20
click at [1030, 306] on div "[ Club Inter Pharmaceutique ﻿ ] - Dernière relance avant mise en demeure - Rela…" at bounding box center [838, 321] width 643 height 37
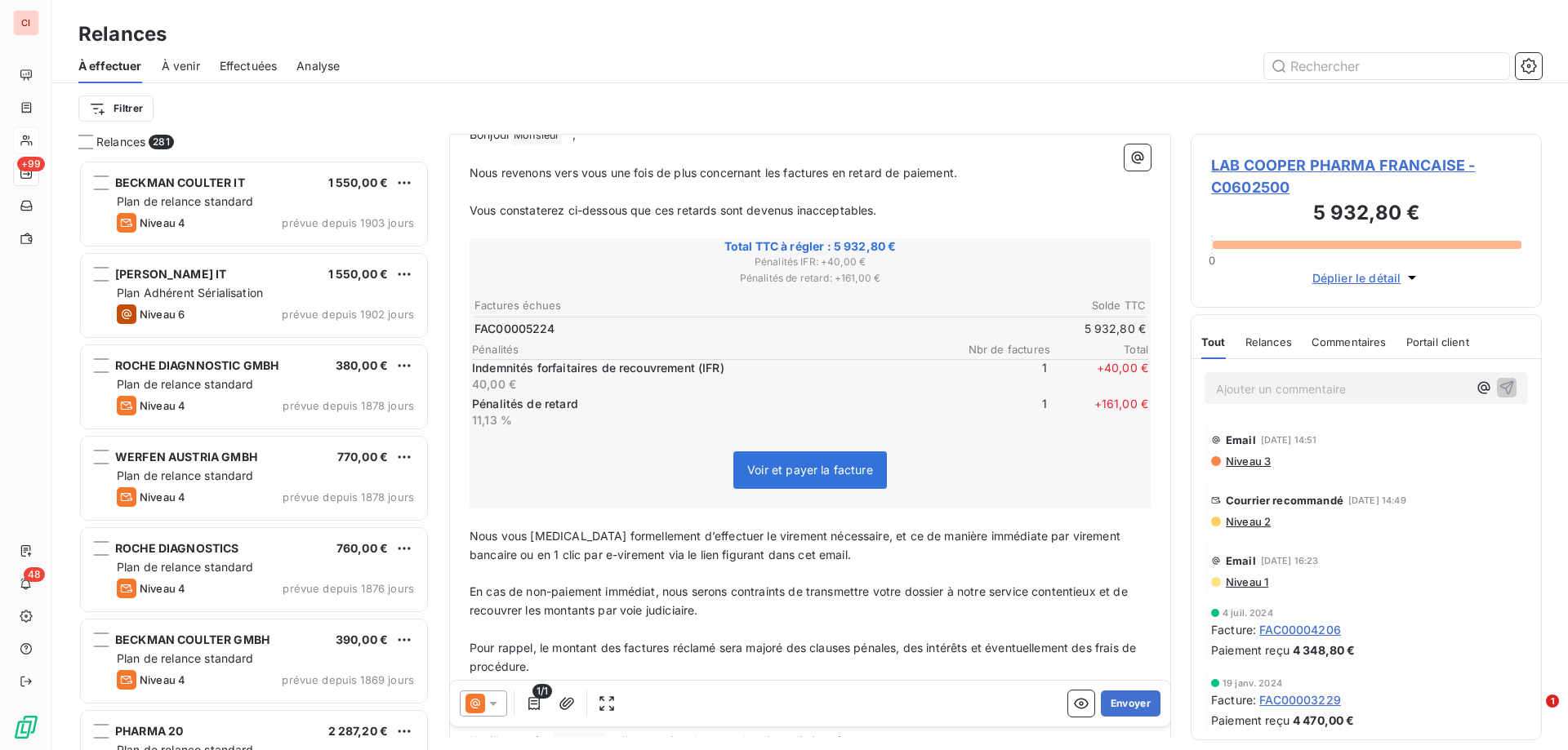
scroll to position [1, 0]
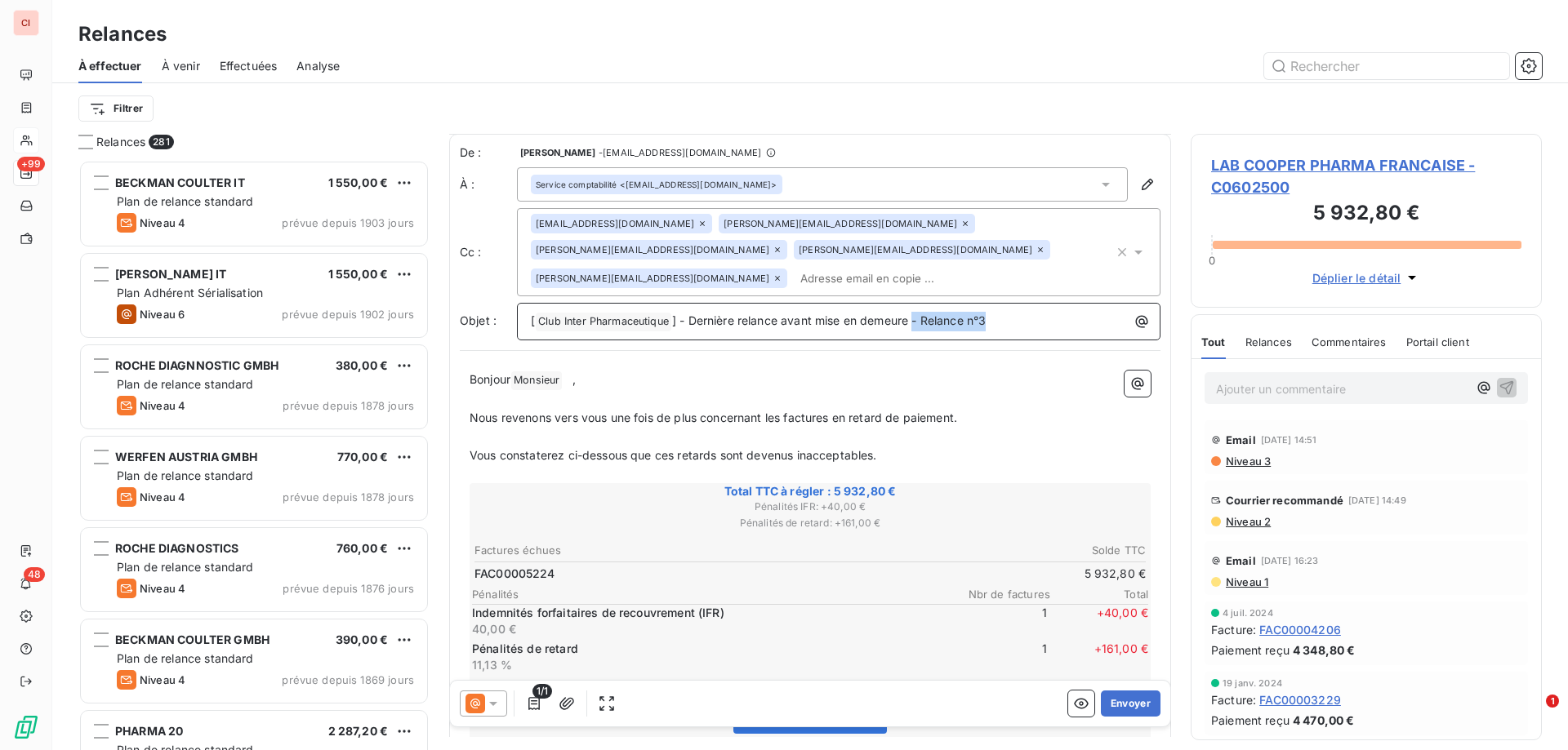
drag, startPoint x: 1005, startPoint y: 296, endPoint x: 917, endPoint y: 294, distance: 88.0
click at [917, 312] on p "[ Club Inter Pharmaceutique ﻿ ] - Dernière relance avant mise en demeure - Rela…" at bounding box center [842, 321] width 624 height 20
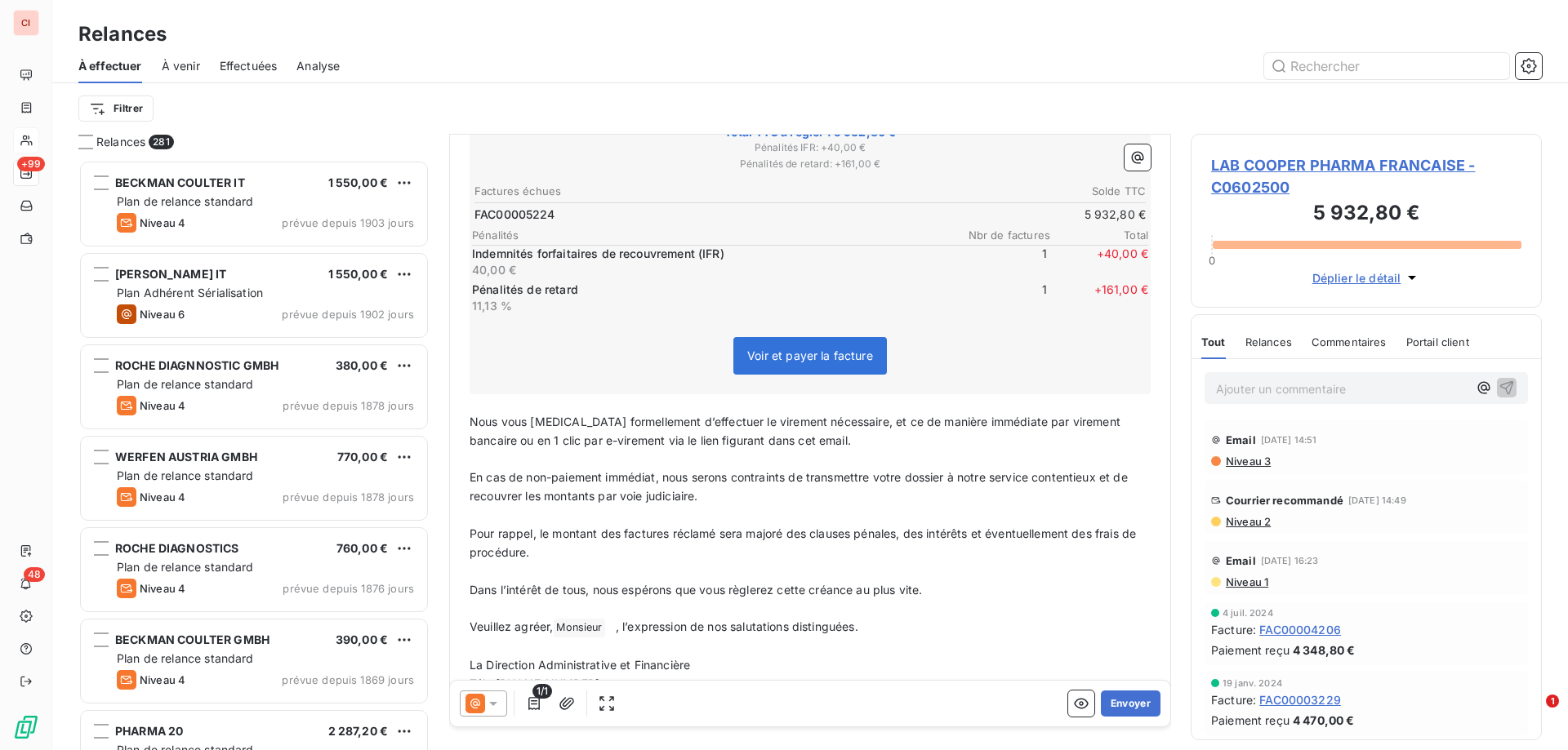
scroll to position [378, 0]
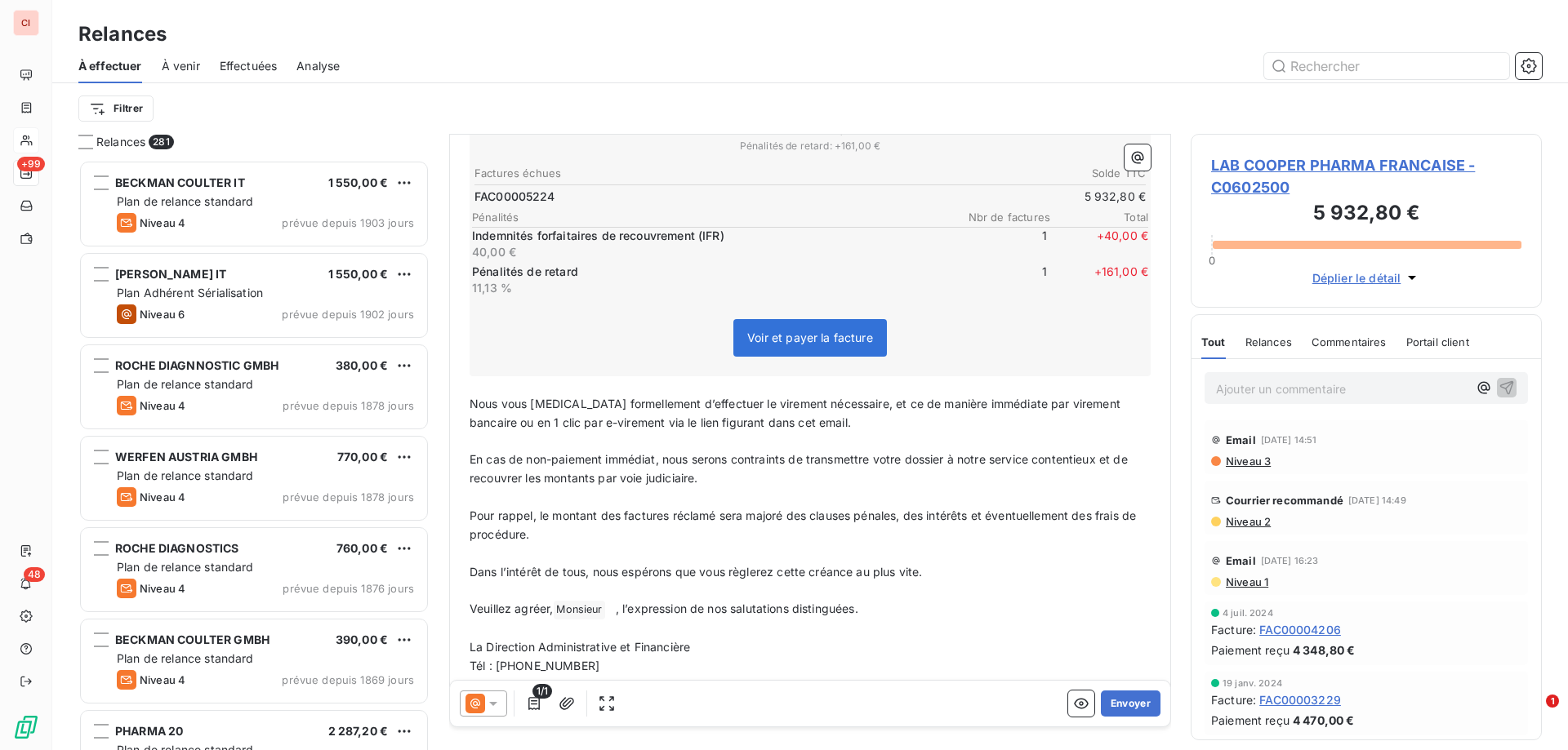
click at [1415, 282] on icon "button" at bounding box center [1412, 278] width 17 height 17
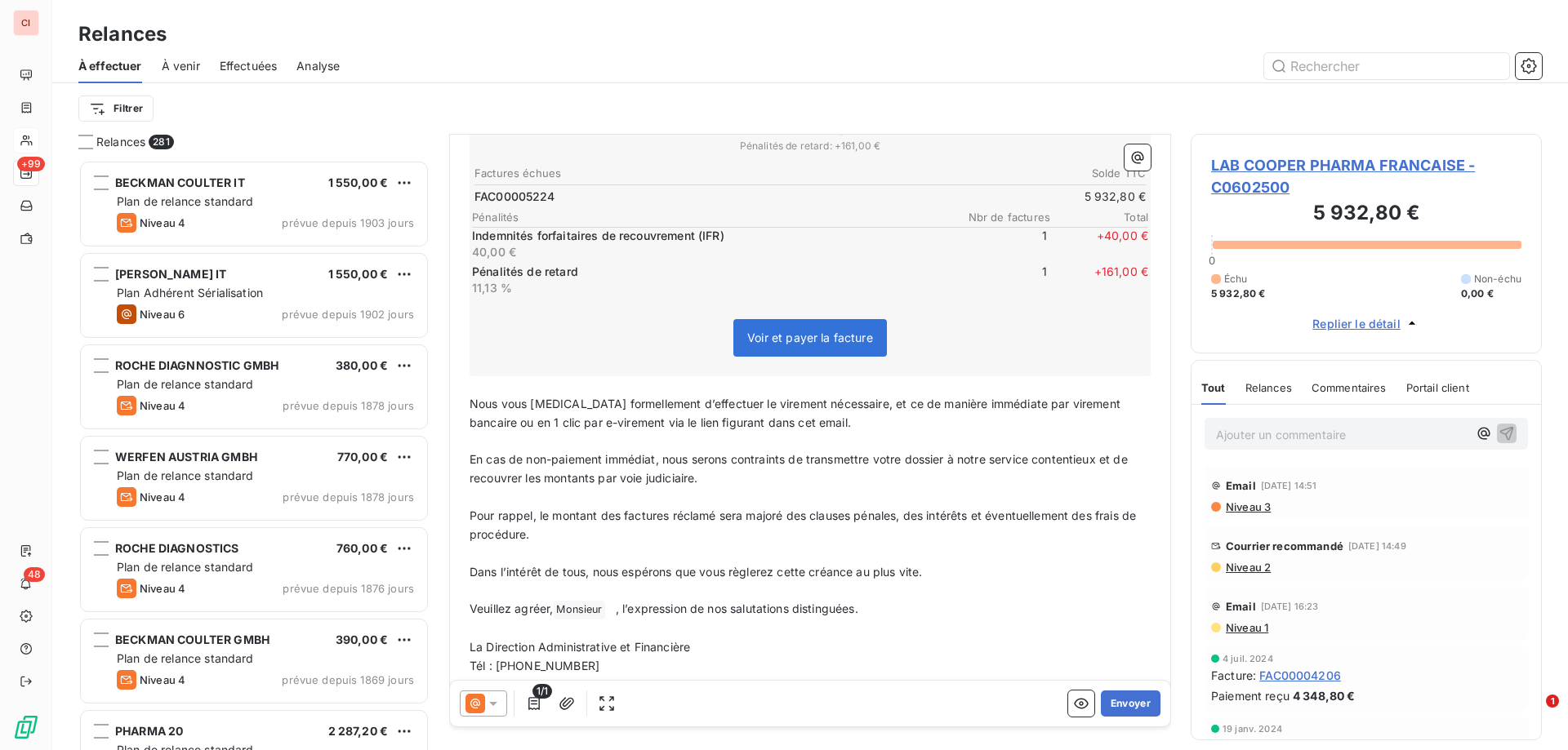
click at [1415, 282] on div "Échu 5 932,80 € Non-échu 0,00 €" at bounding box center [1366, 287] width 310 height 30
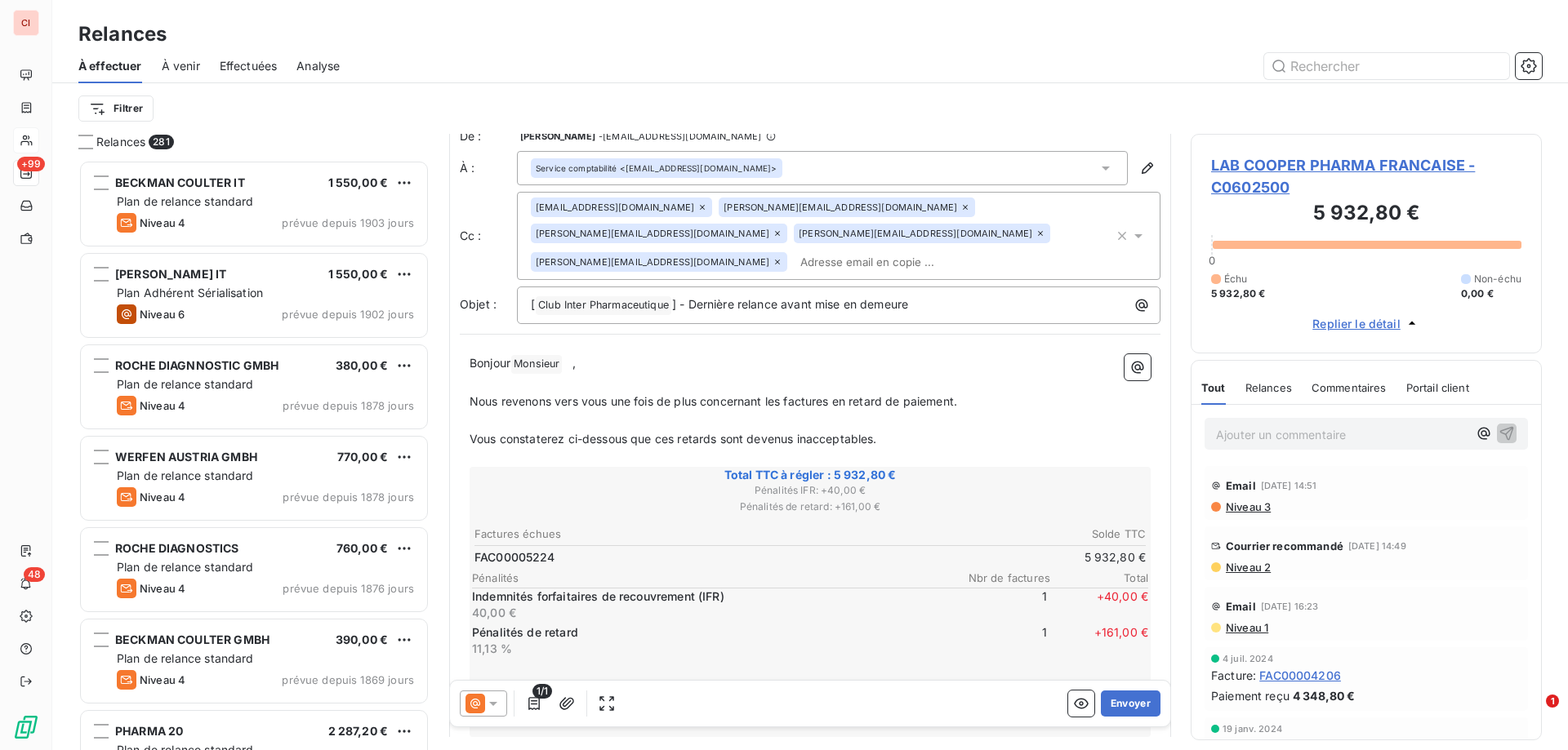
scroll to position [0, 0]
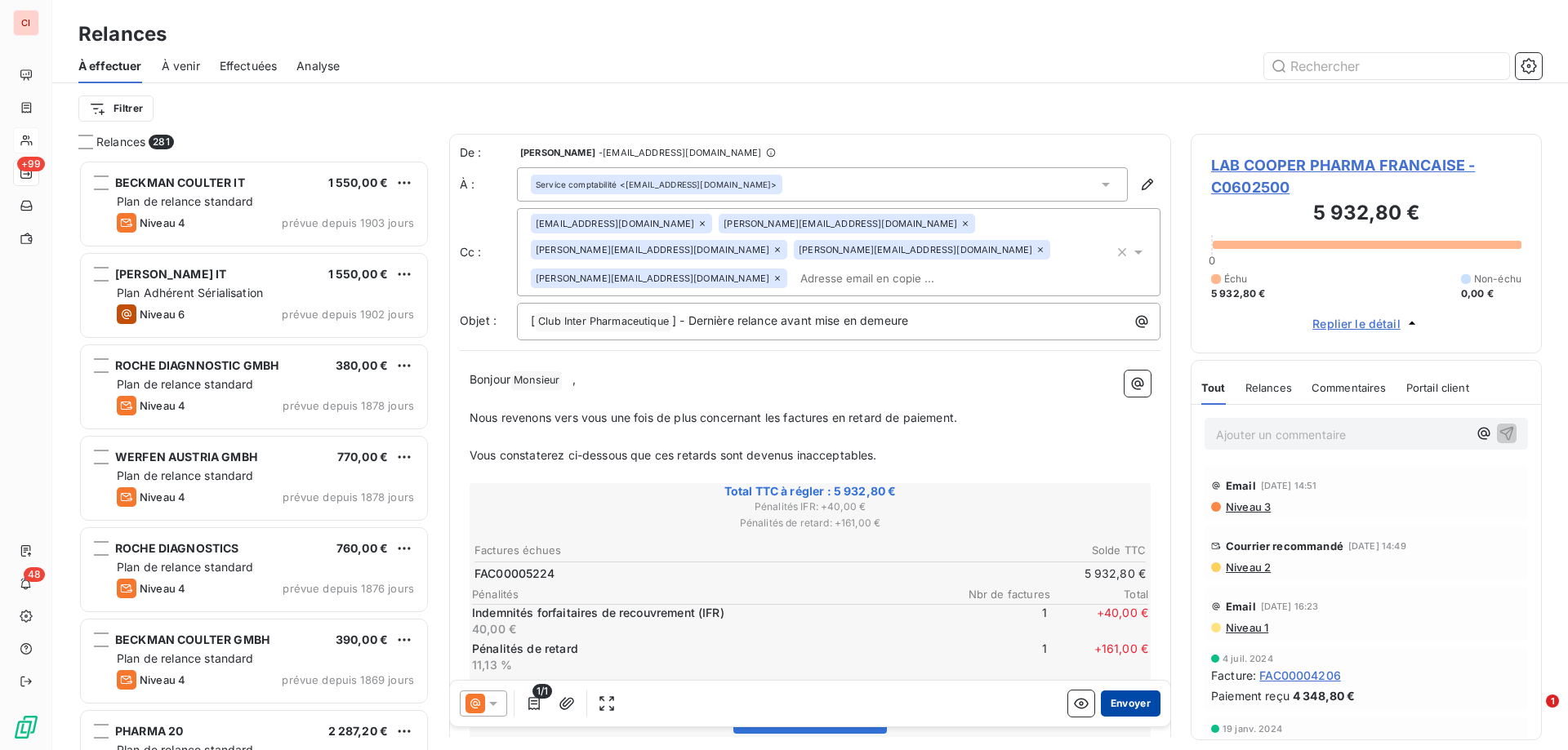
click at [1131, 701] on button "Envoyer" at bounding box center [1131, 703] width 60 height 26
